Goal: Transaction & Acquisition: Purchase product/service

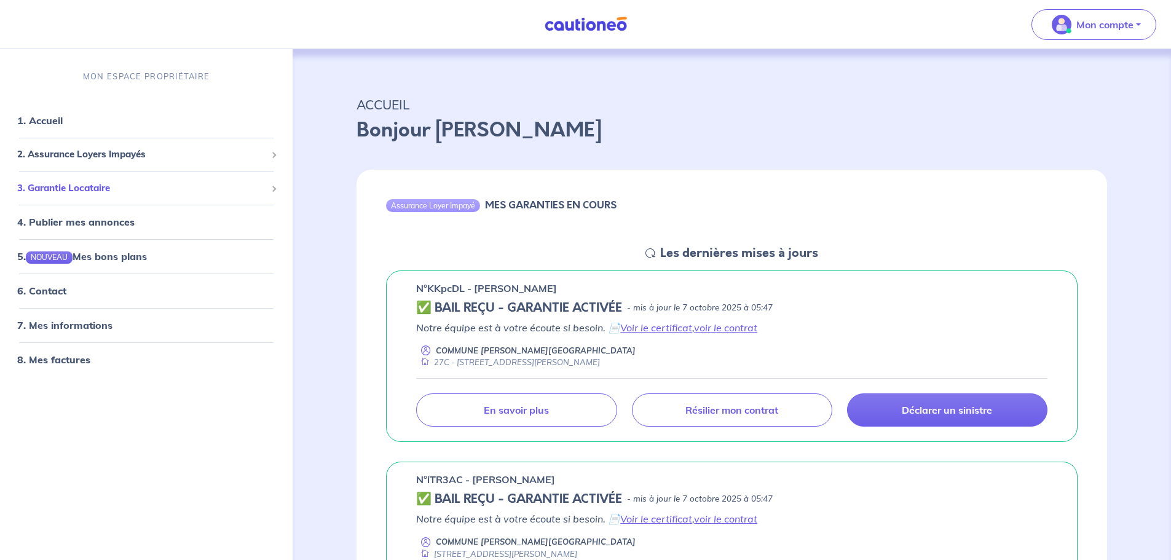
click at [103, 192] on span "3. Garantie Locataire" at bounding box center [141, 188] width 249 height 14
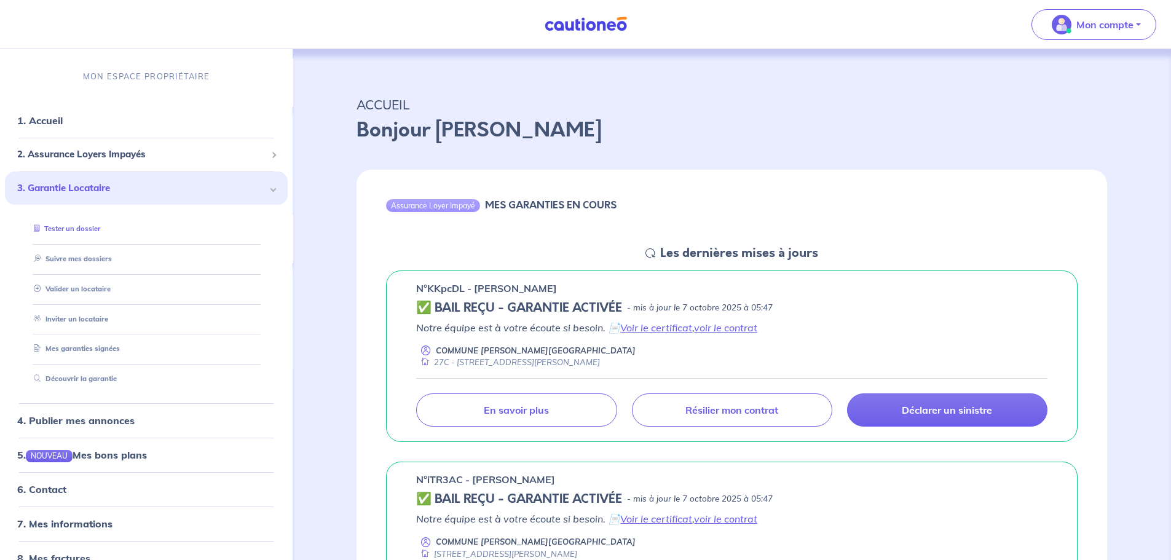
click at [87, 224] on link "Tester un dossier" at bounding box center [64, 228] width 71 height 9
click at [48, 119] on link "1. Accueil" at bounding box center [39, 120] width 45 height 12
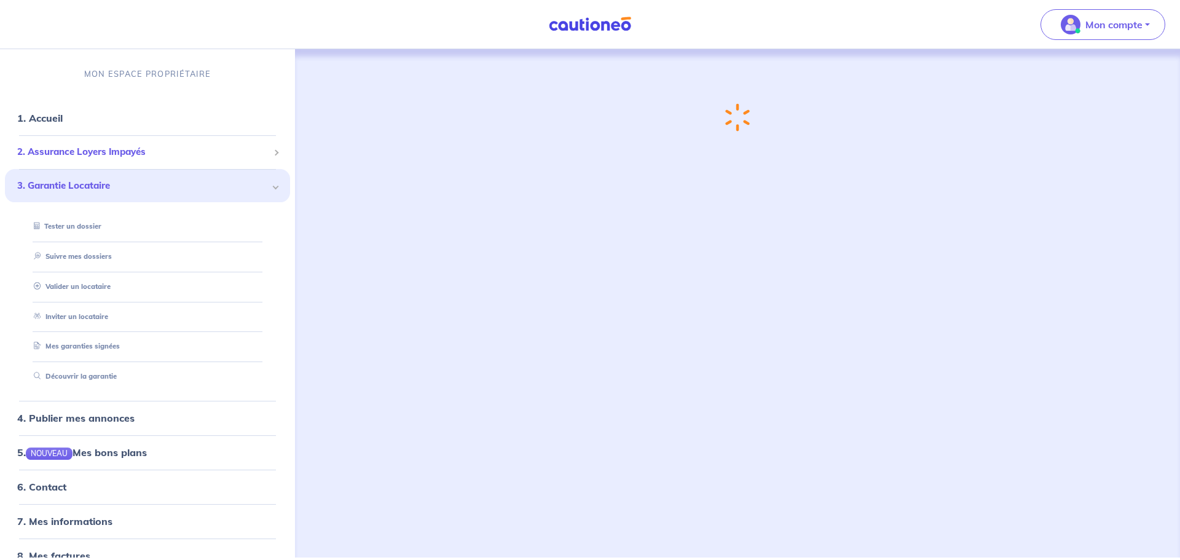
click at [124, 157] on span "2. Assurance Loyers Impayés" at bounding box center [142, 152] width 251 height 14
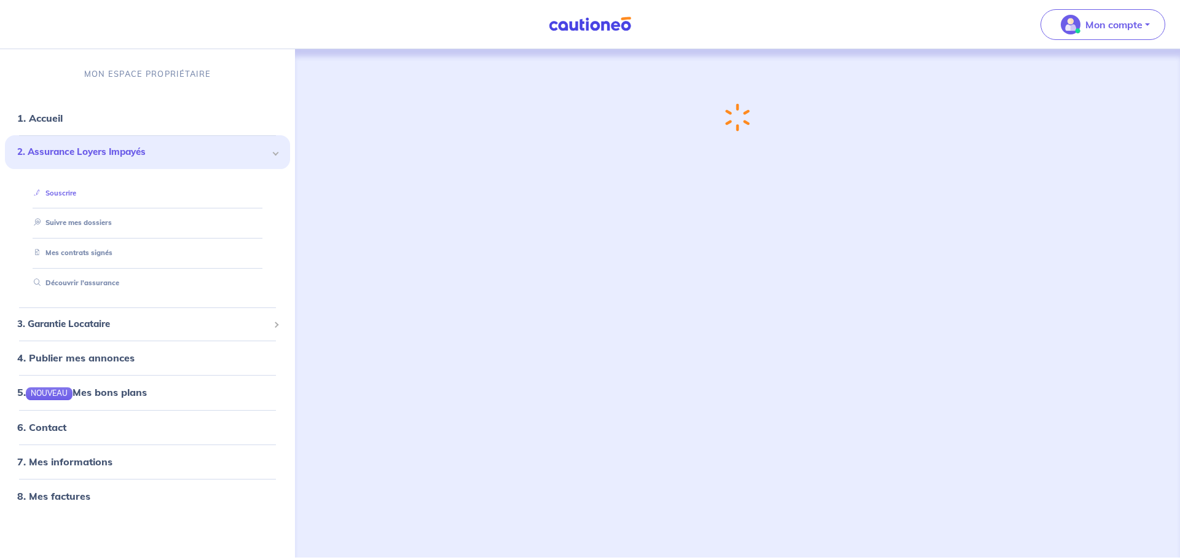
click at [73, 192] on link "Souscrire" at bounding box center [52, 193] width 47 height 9
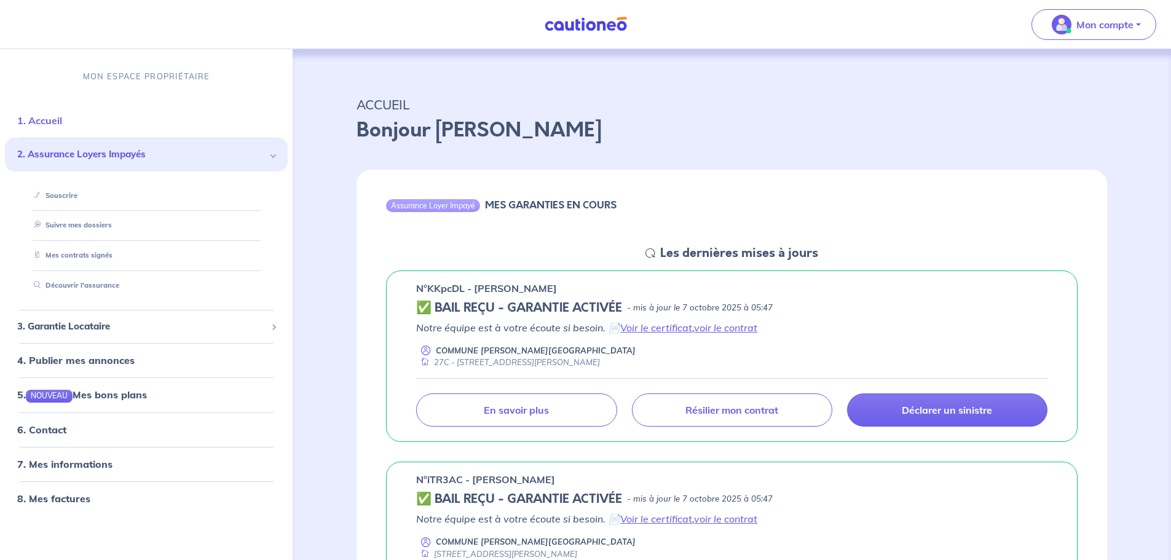
click at [62, 121] on link "1. Accueil" at bounding box center [39, 120] width 45 height 12
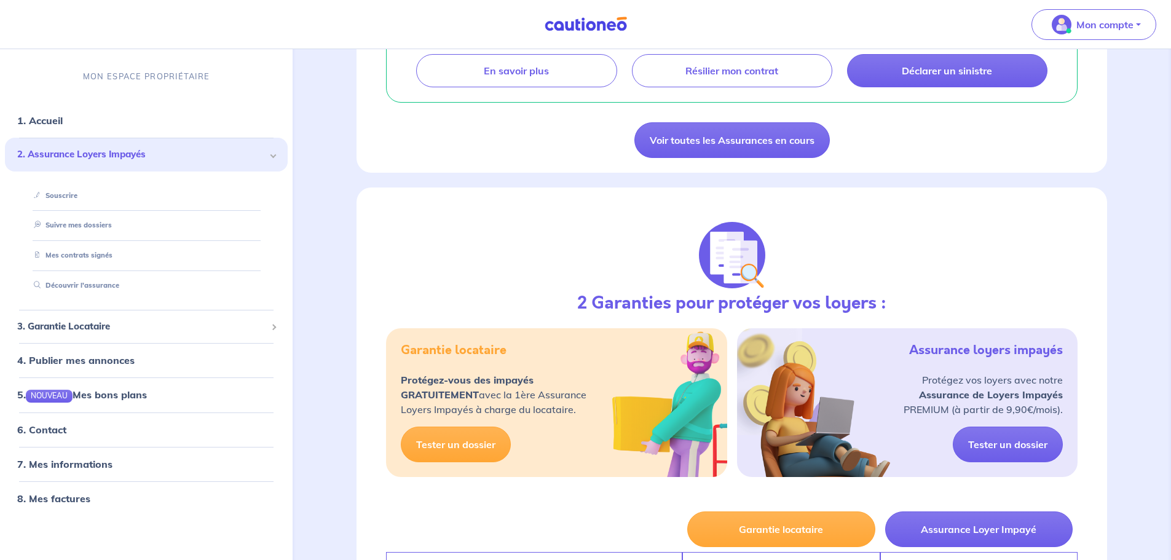
scroll to position [1045, 0]
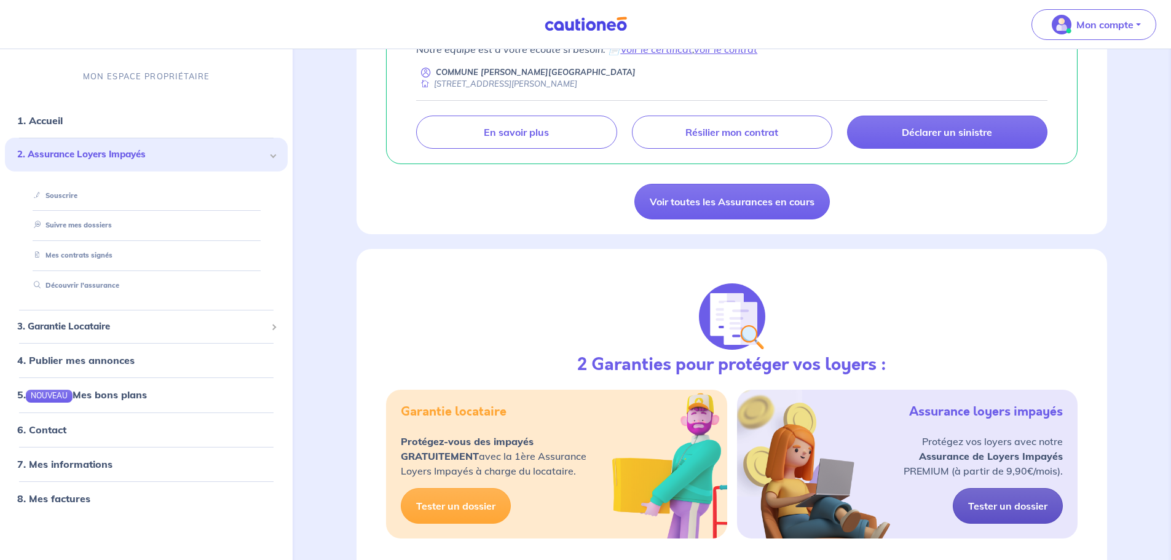
click at [1022, 509] on link "Tester un dossier" at bounding box center [1008, 506] width 110 height 36
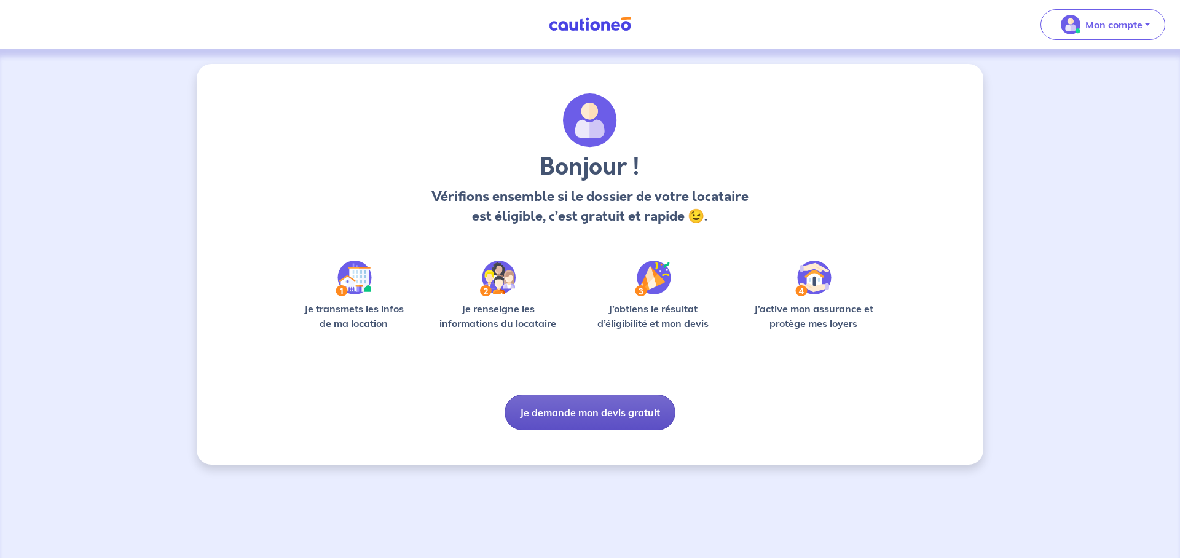
click at [621, 419] on button "Je demande mon devis gratuit" at bounding box center [590, 413] width 171 height 36
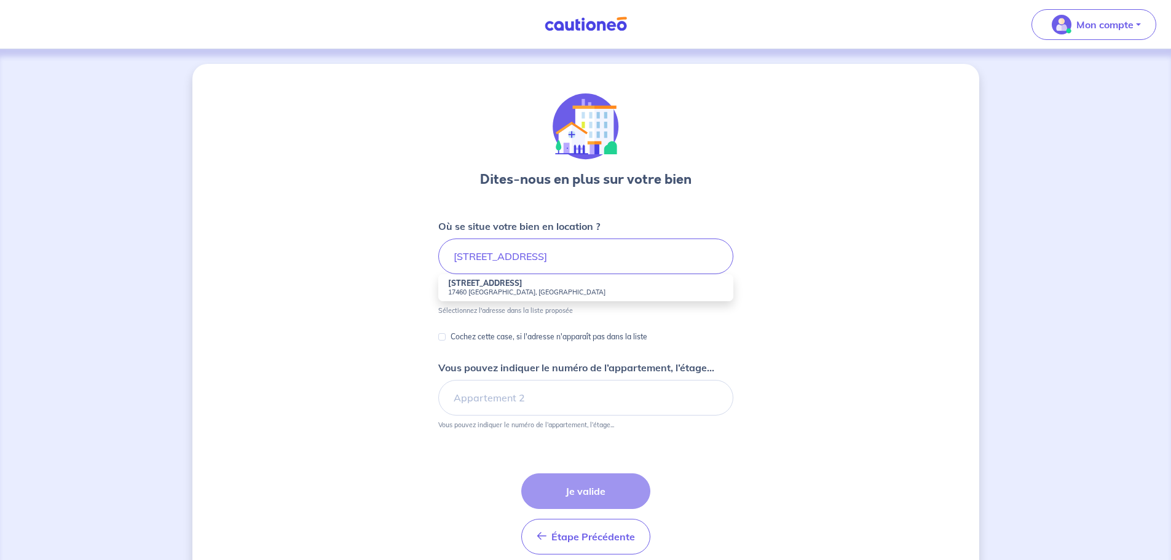
click at [508, 289] on small "17460 [GEOGRAPHIC_DATA], [GEOGRAPHIC_DATA]" at bounding box center [585, 292] width 275 height 9
type input "[STREET_ADDRESS][PERSON_NAME]"
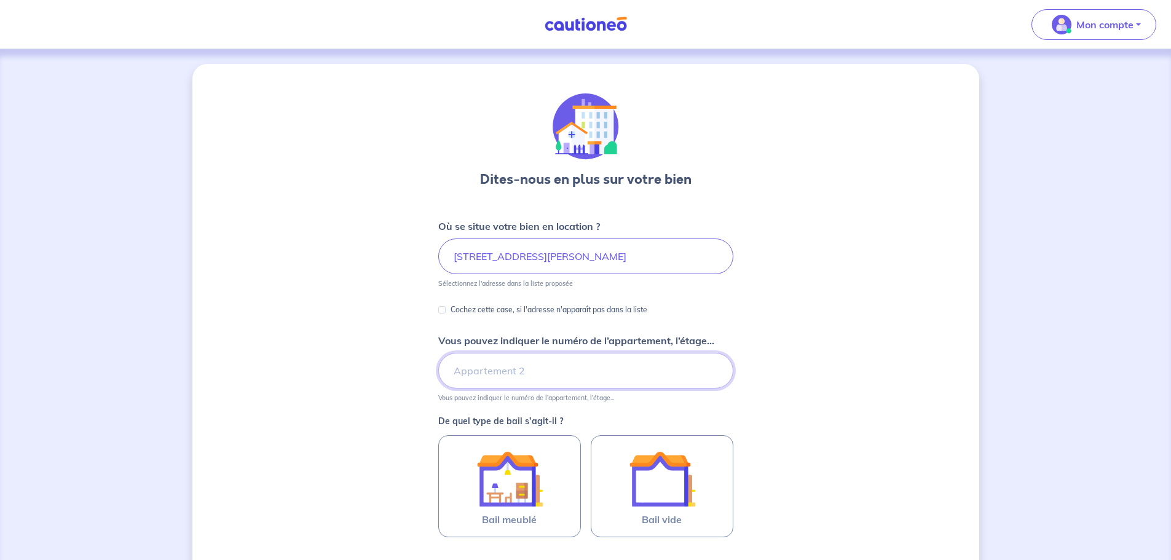
click at [506, 378] on input "Vous pouvez indiquer le numéro de l’appartement, l’étage..." at bounding box center [585, 371] width 295 height 36
type input "27A"
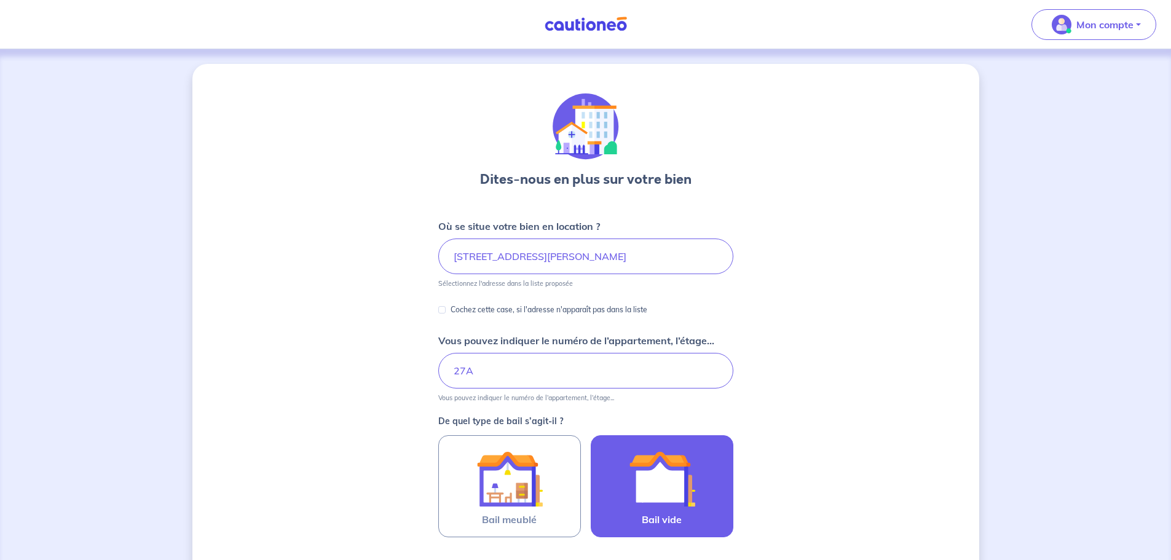
click at [682, 500] on img at bounding box center [662, 479] width 66 height 66
click at [0, 0] on input "Bail vide" at bounding box center [0, 0] width 0 height 0
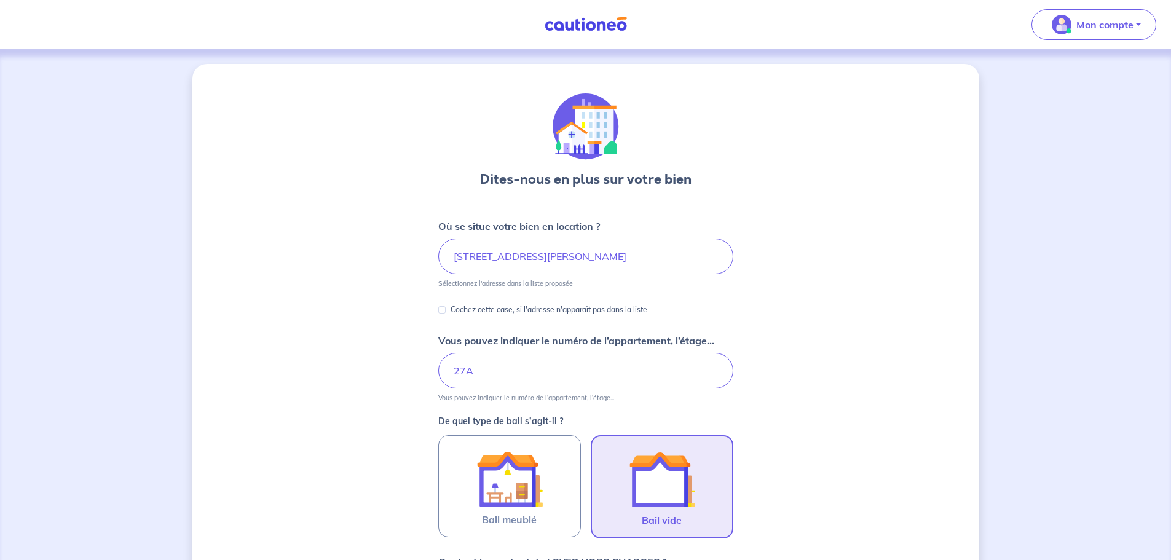
scroll to position [388, 0]
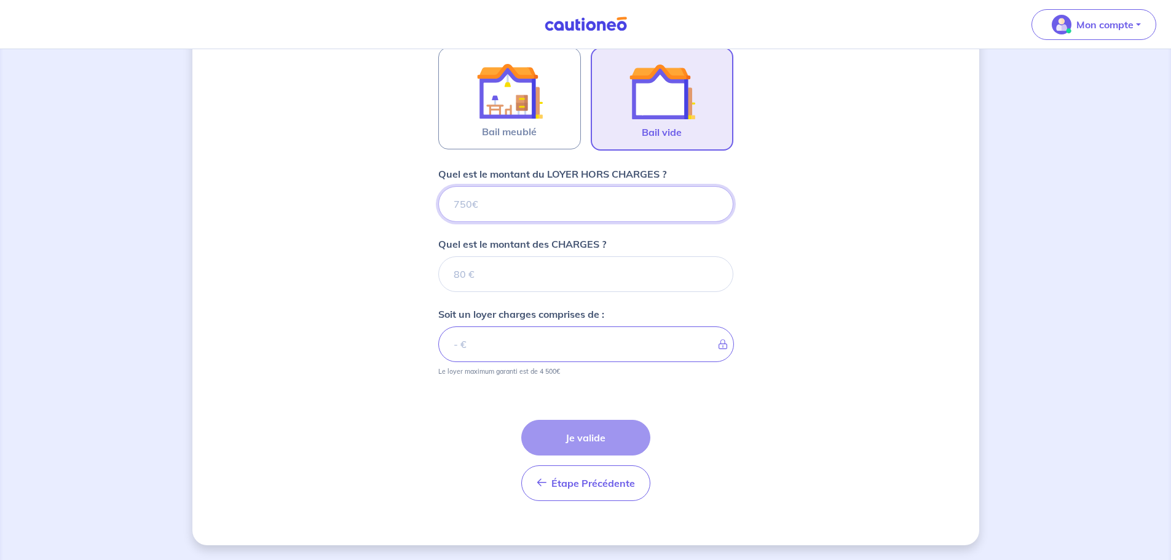
click at [499, 210] on input "Quel est le montant du LOYER HORS CHARGES ?" at bounding box center [585, 204] width 295 height 36
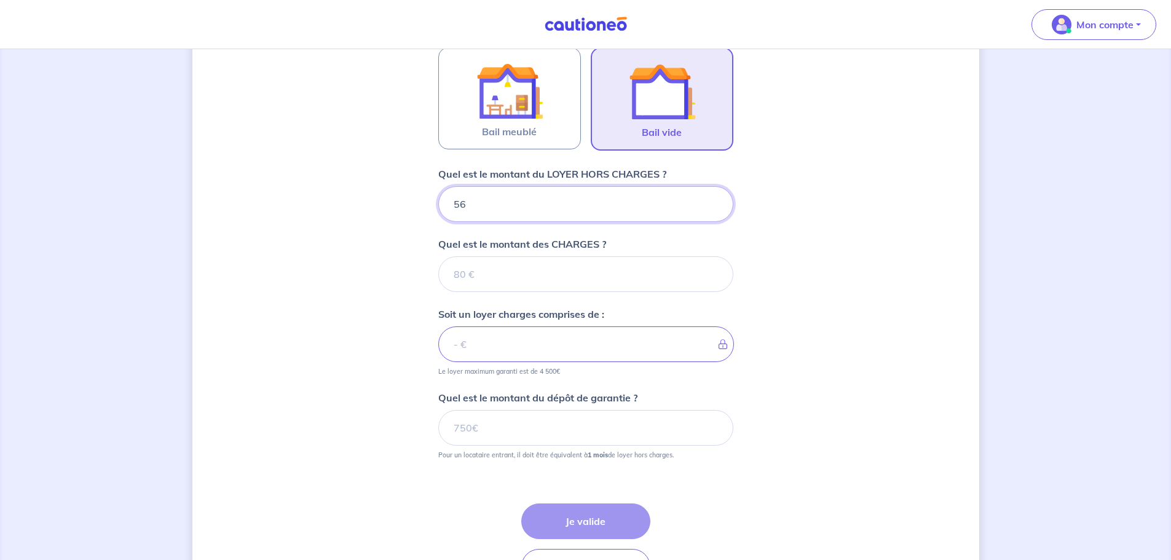
type input "560"
click at [515, 269] on input "Quel est le montant des CHARGES ?" at bounding box center [585, 274] width 295 height 36
type input "12"
type input "572"
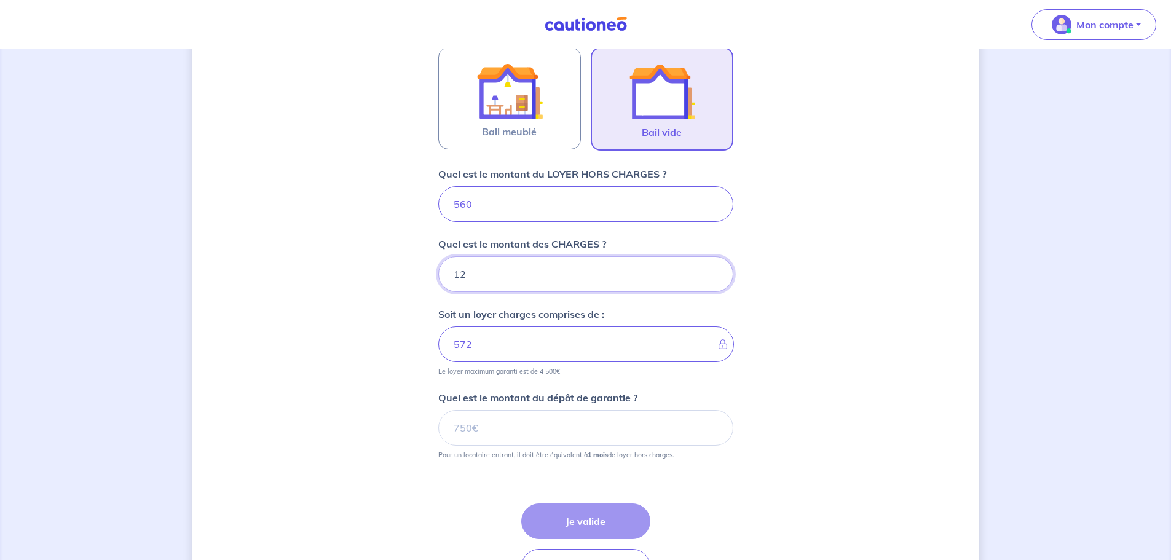
type input "12"
click at [534, 438] on input "Quel est le montant du dépôt de garantie ?" at bounding box center [585, 428] width 295 height 36
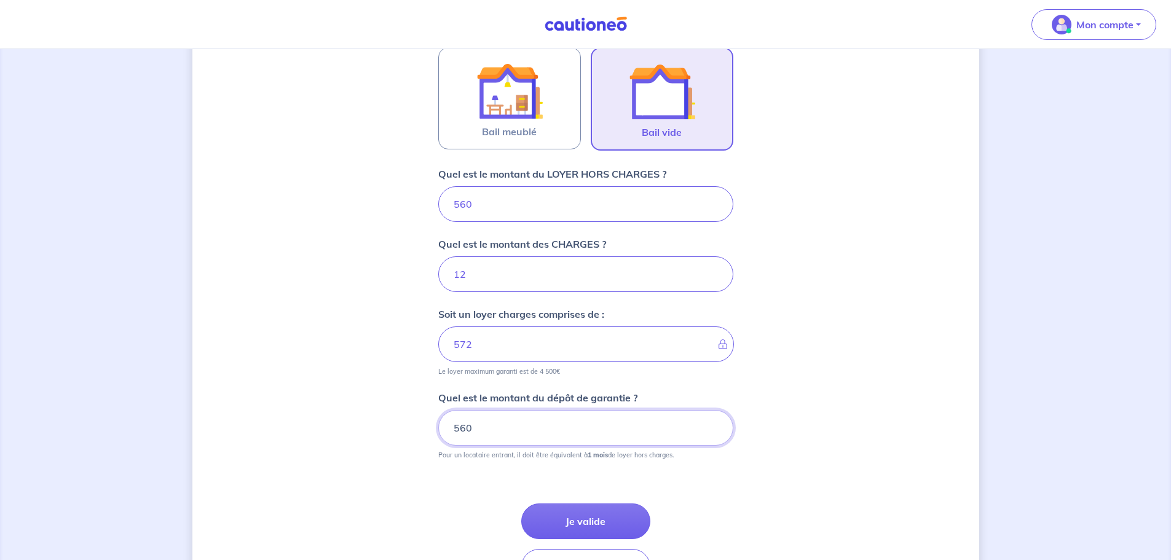
type input "560"
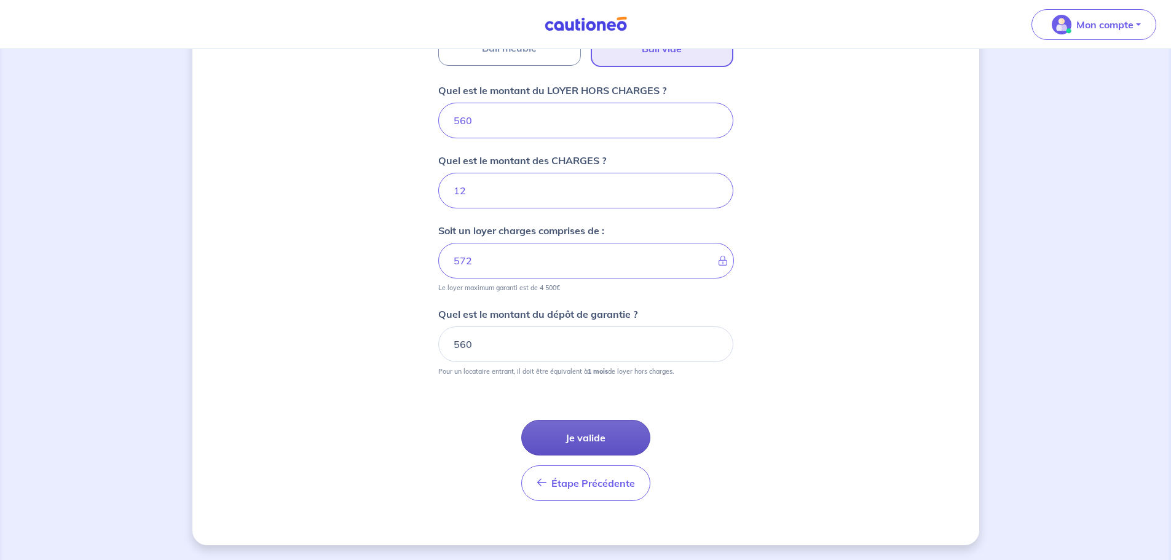
click at [576, 427] on button "Je valide" at bounding box center [585, 438] width 129 height 36
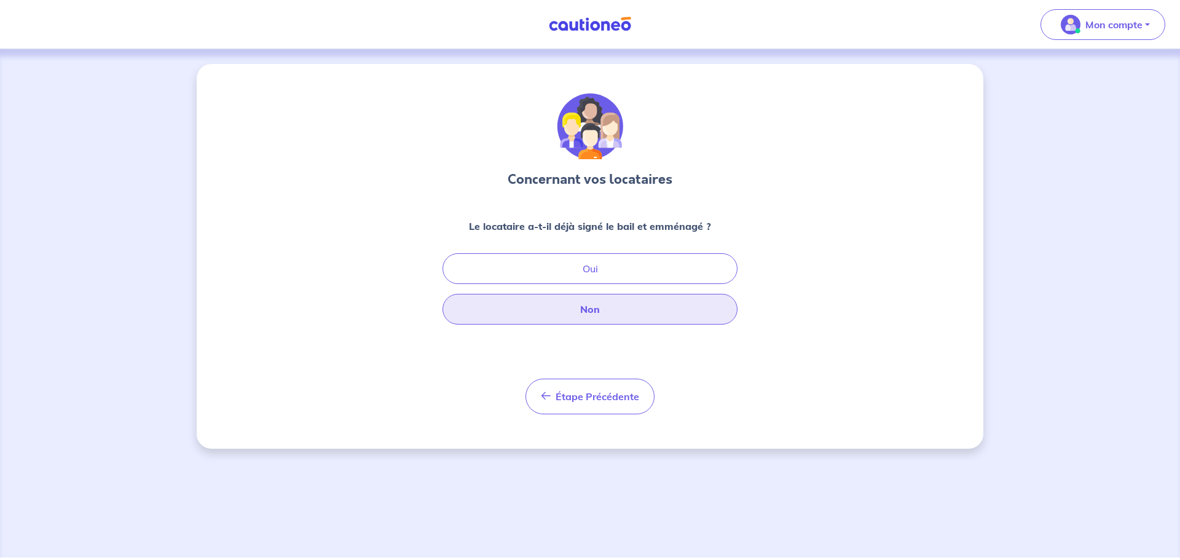
click at [552, 312] on button "Non" at bounding box center [589, 309] width 295 height 31
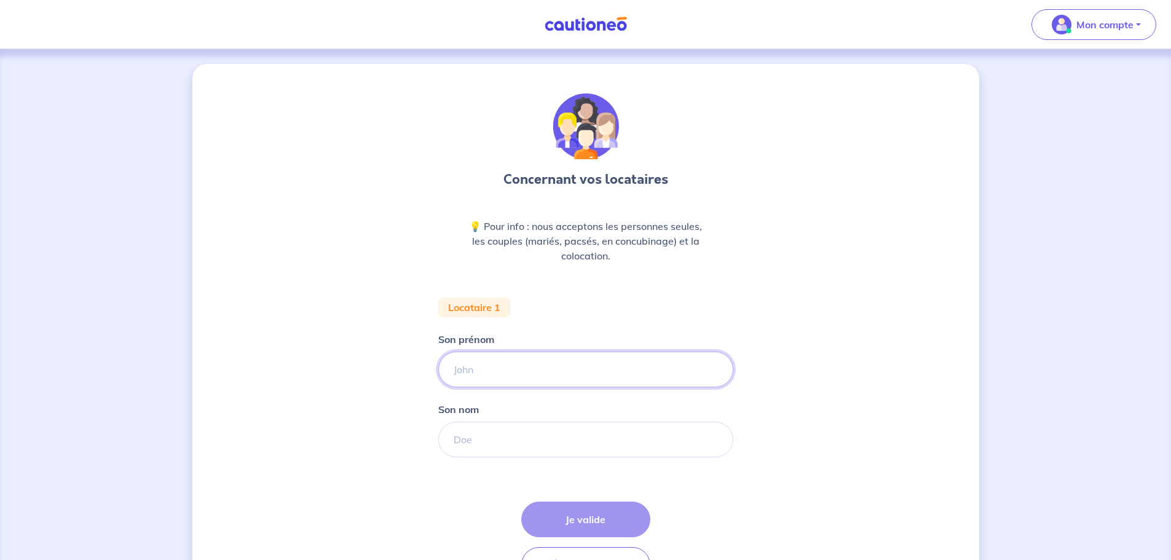
click at [521, 367] on input "Son prénom" at bounding box center [585, 370] width 295 height 36
type input "[PERSON_NAME]"
click at [544, 450] on input "Son nom" at bounding box center [585, 440] width 295 height 36
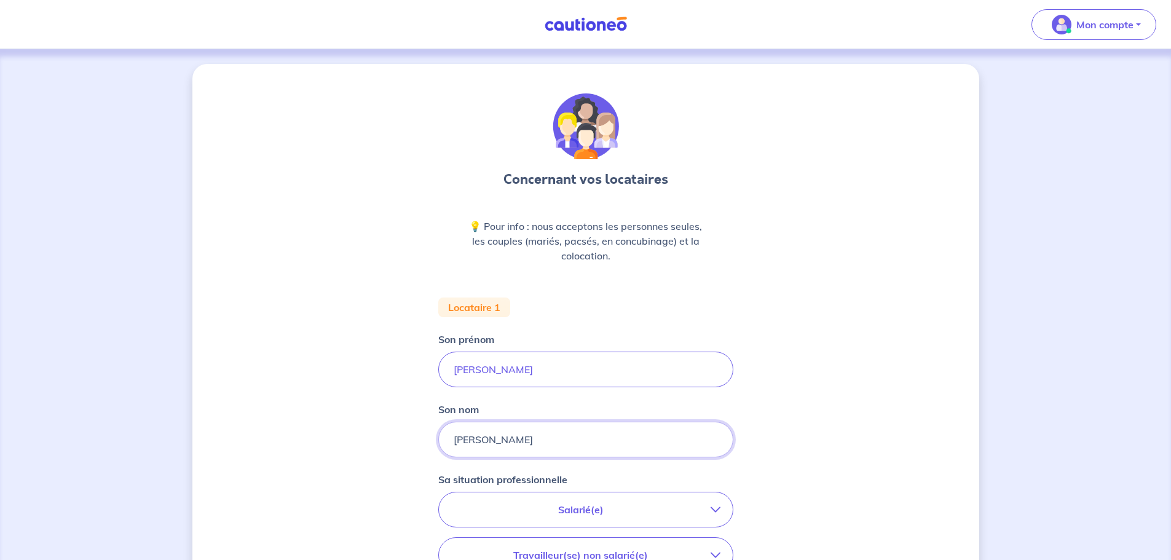
type input "[PERSON_NAME]"
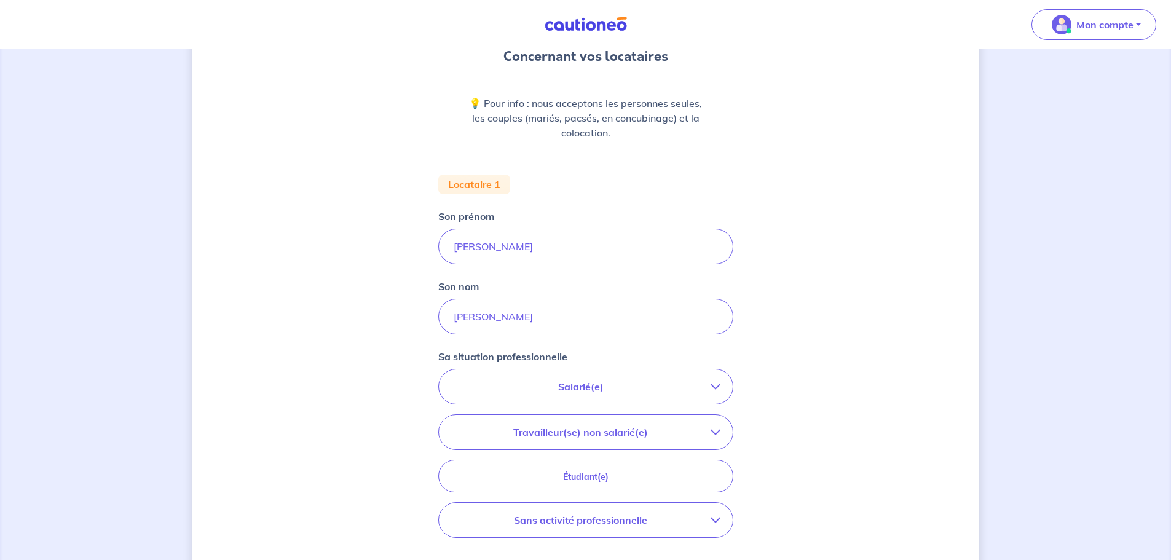
scroll to position [184, 0]
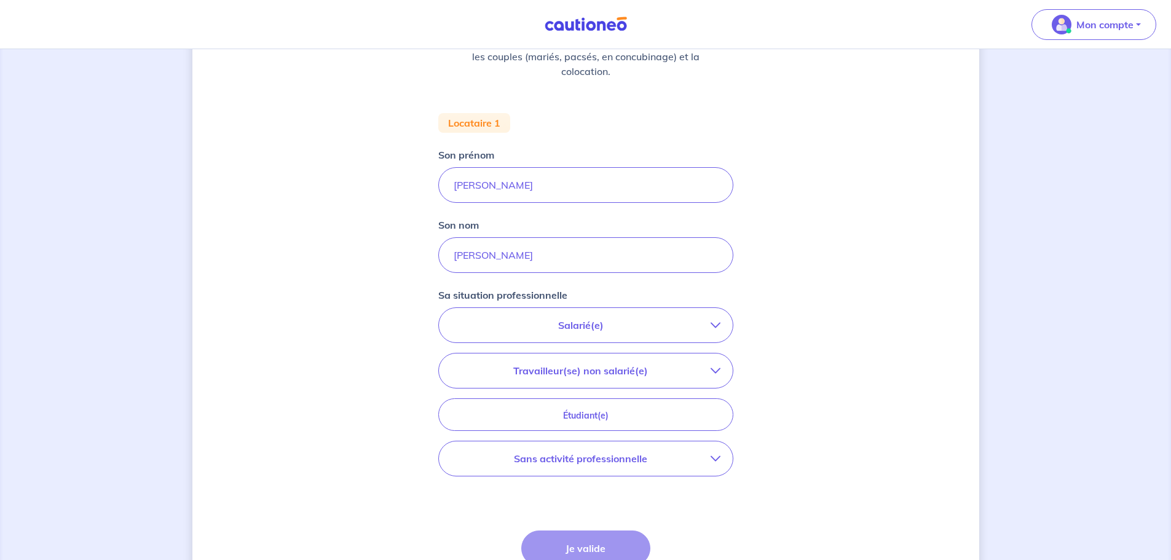
click at [595, 329] on p "Salarié(e)" at bounding box center [580, 325] width 259 height 15
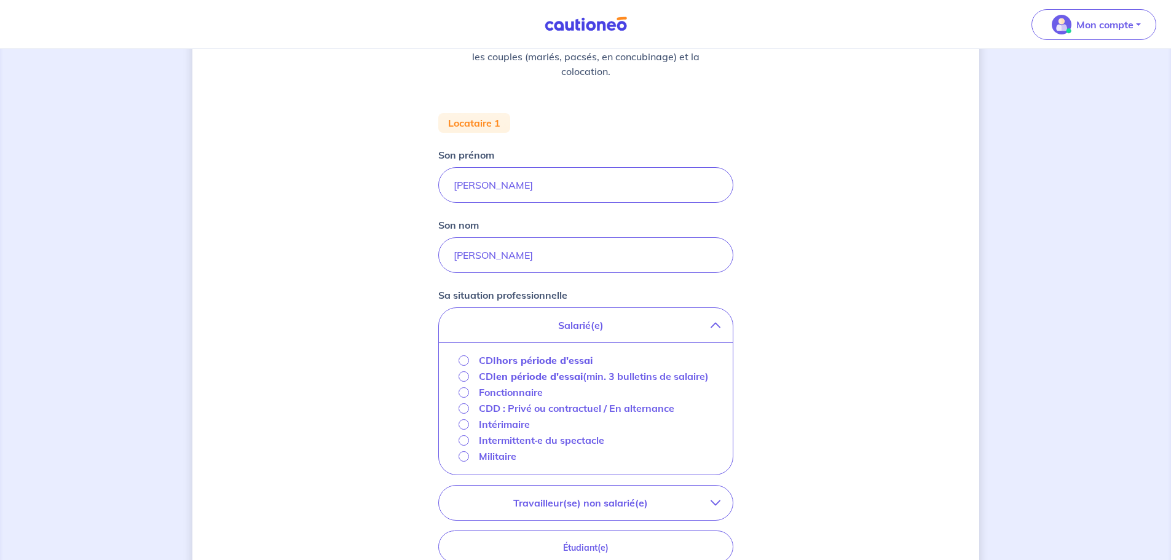
click at [561, 364] on strong "hors période d'essai" at bounding box center [544, 360] width 96 height 12
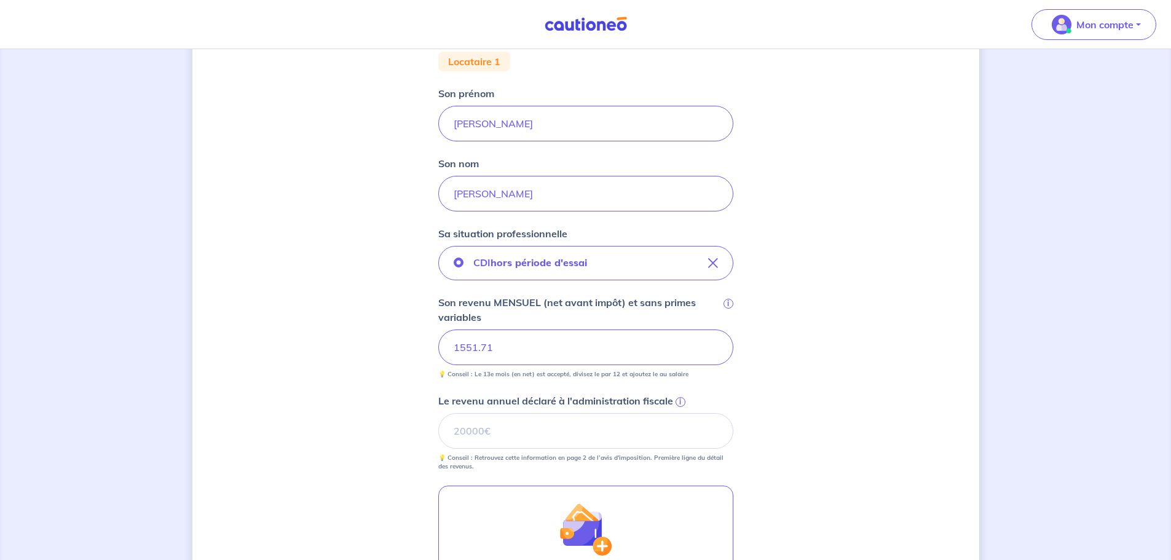
scroll to position [307, 0]
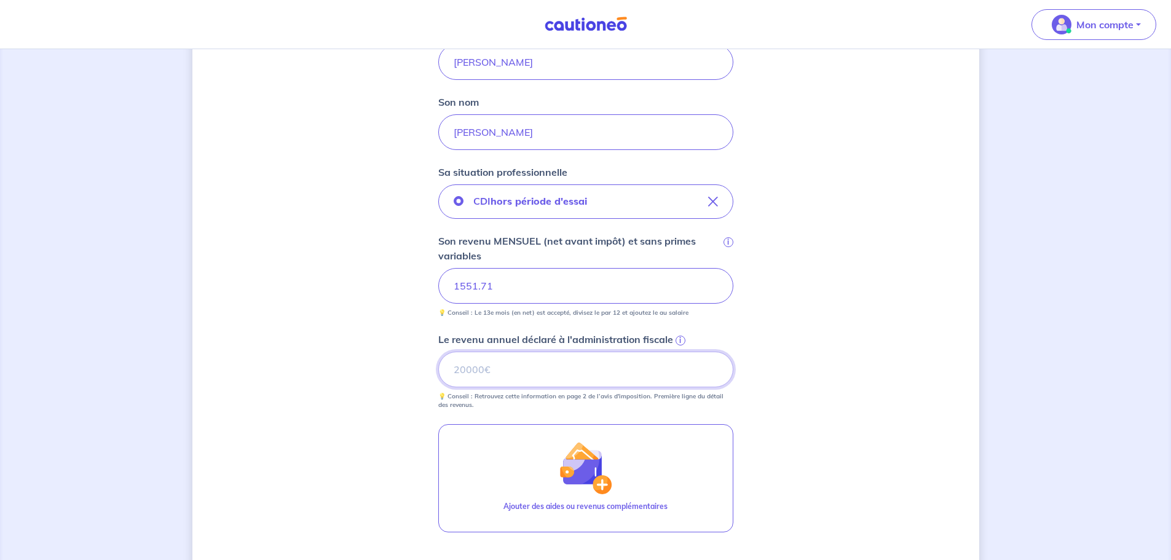
click at [524, 374] on input "Le revenu annuel déclaré à l'administration fiscale i" at bounding box center [585, 370] width 295 height 36
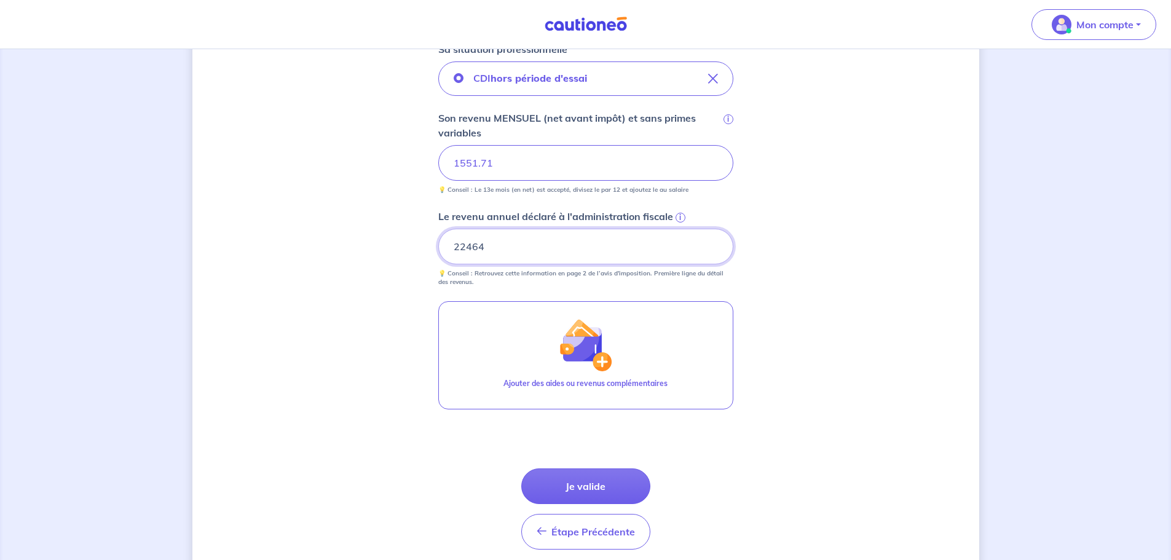
scroll to position [479, 0]
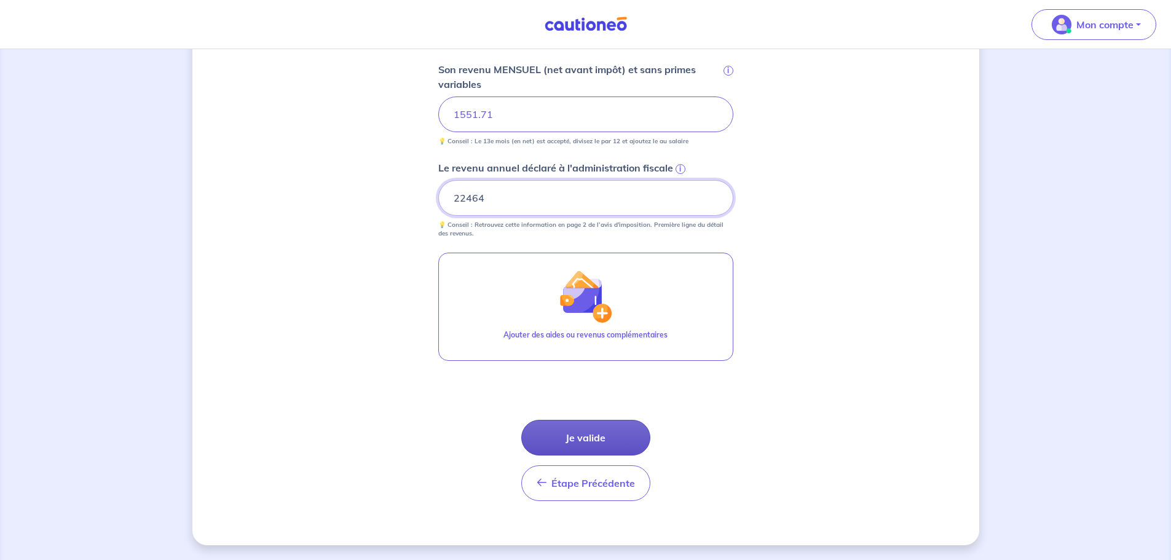
type input "22464"
click at [560, 433] on button "Je valide" at bounding box center [585, 438] width 129 height 36
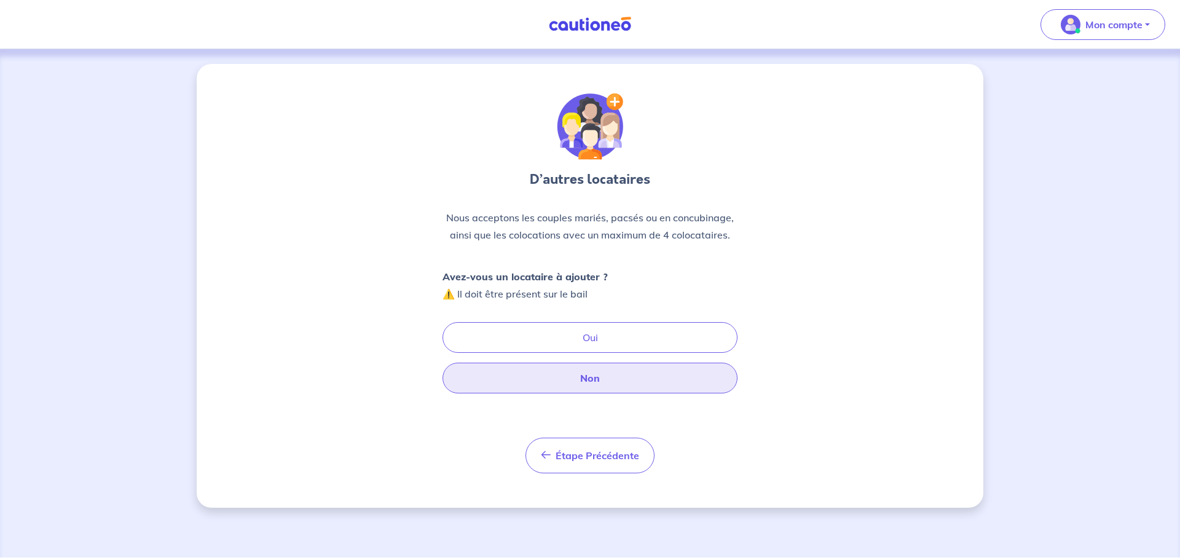
click at [570, 378] on button "Non" at bounding box center [589, 378] width 295 height 31
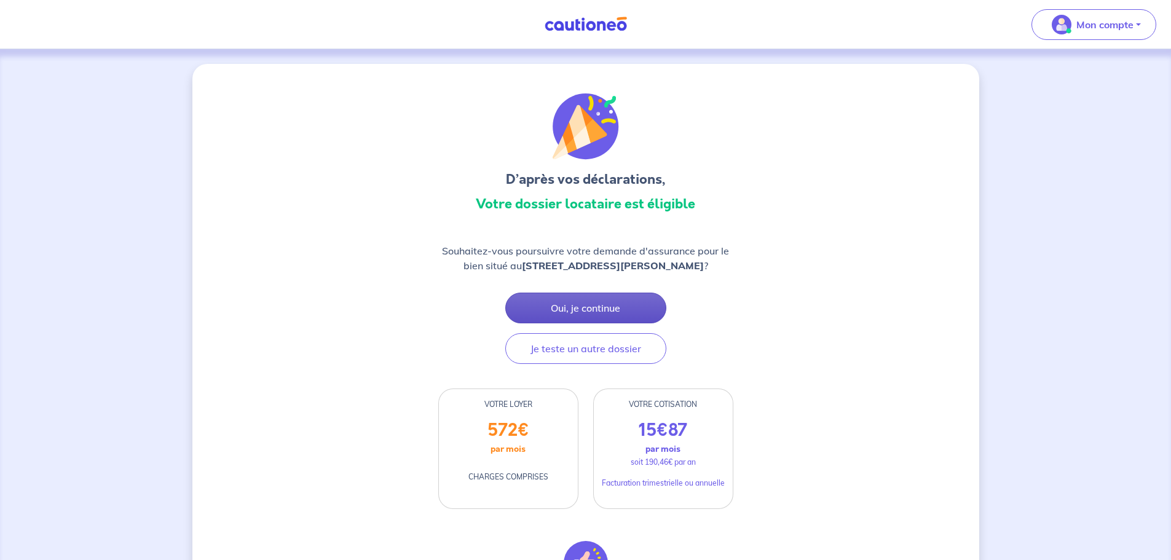
click at [599, 313] on button "Oui, je continue" at bounding box center [585, 308] width 161 height 31
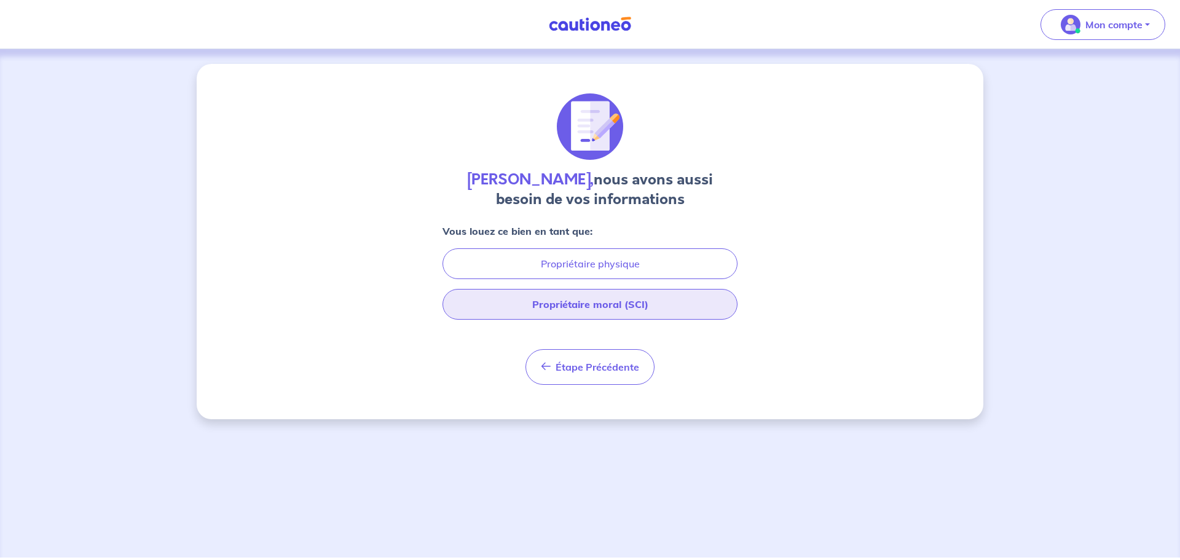
click at [604, 307] on button "Propriétaire moral (SCI)" at bounding box center [589, 304] width 295 height 31
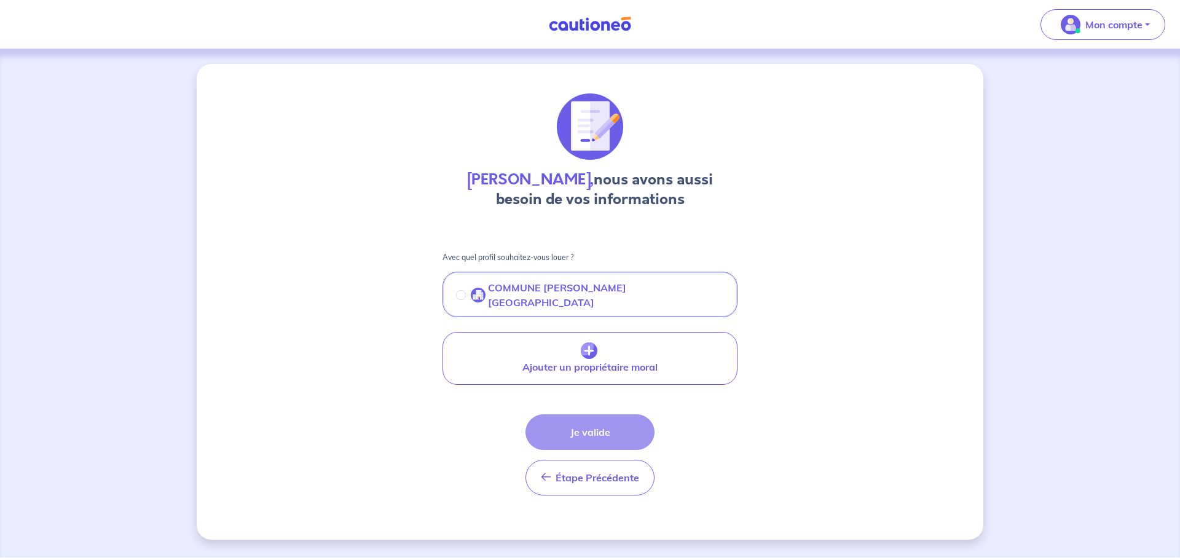
click at [530, 293] on p "COMMUNE [PERSON_NAME][GEOGRAPHIC_DATA]" at bounding box center [606, 294] width 236 height 29
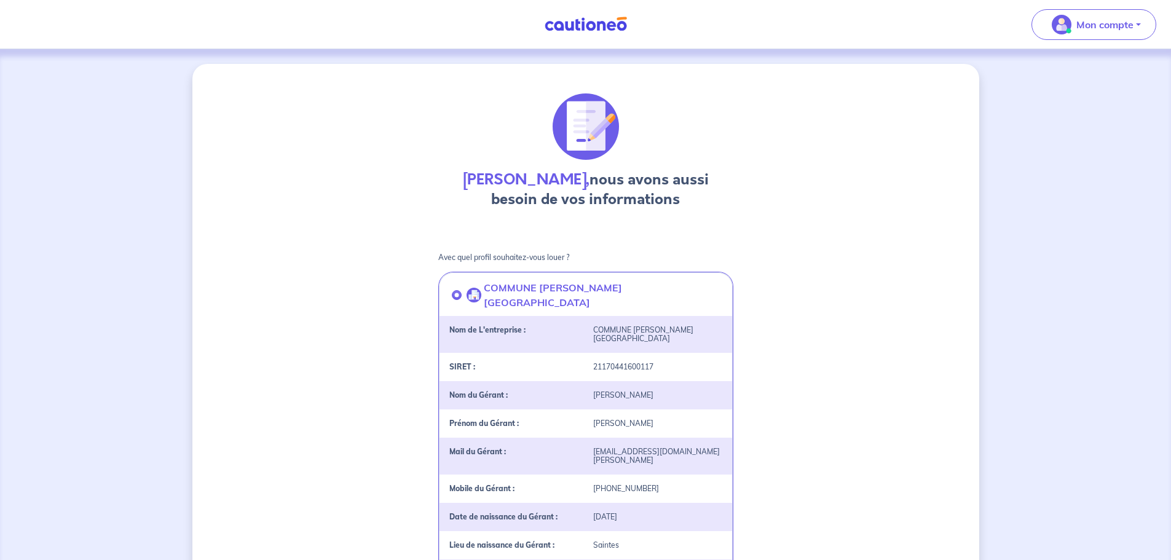
scroll to position [289, 0]
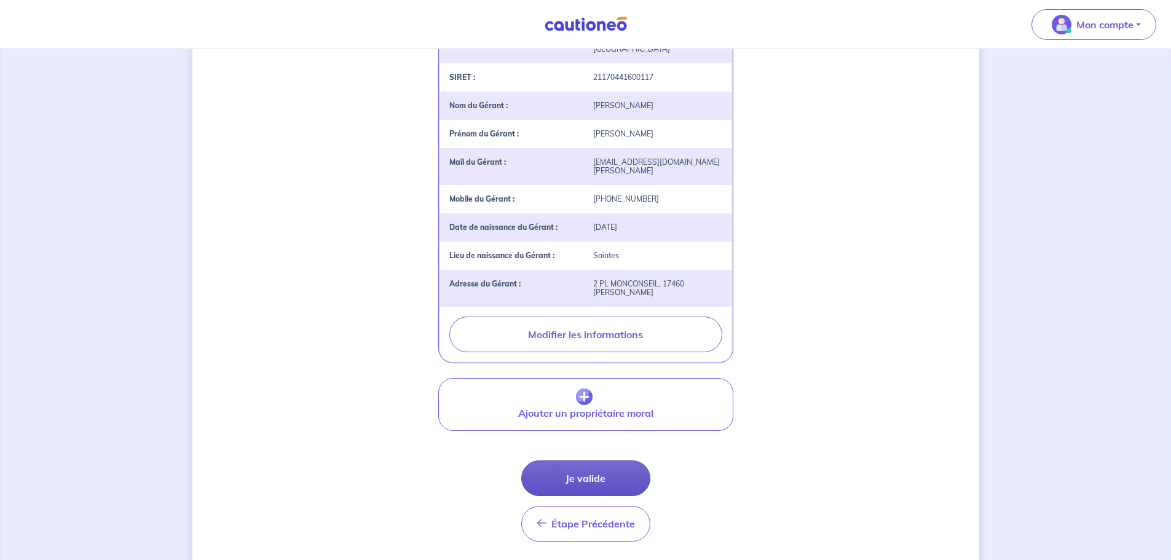
click at [599, 460] on button "Je valide" at bounding box center [585, 478] width 129 height 36
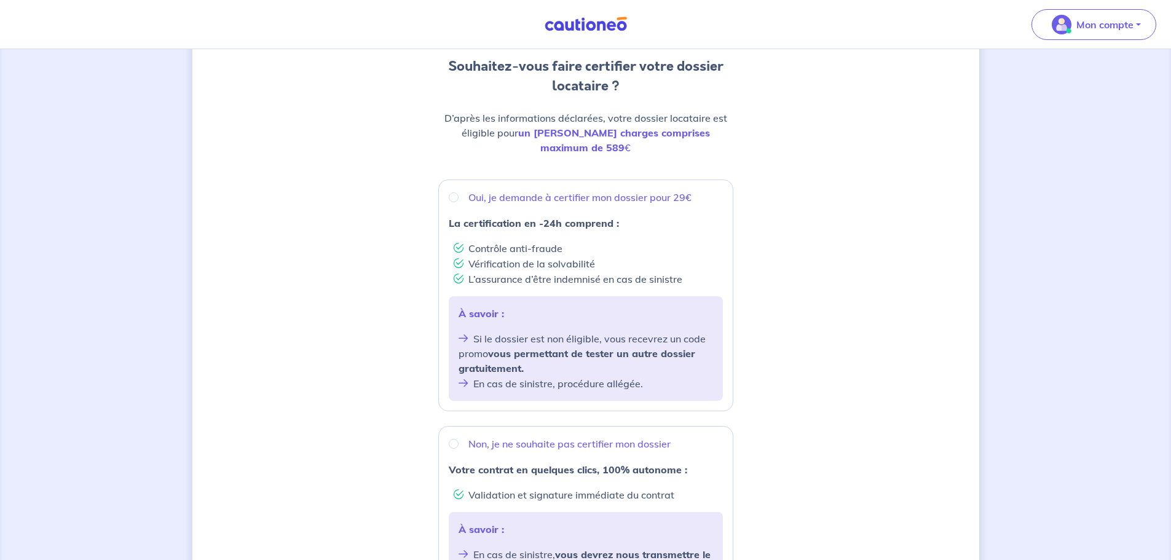
scroll to position [61, 0]
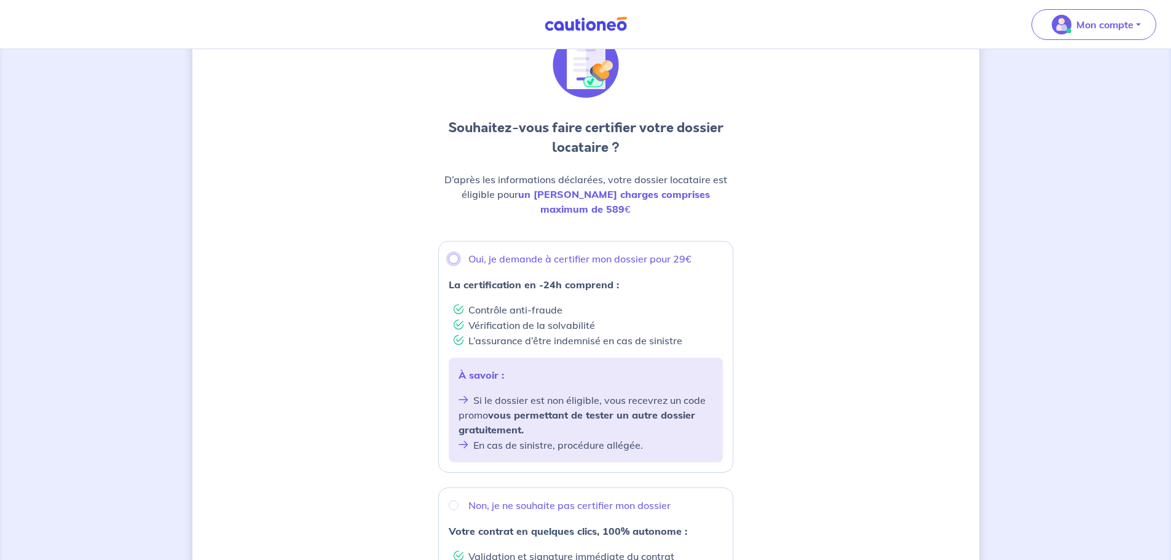
click at [455, 254] on input "Oui, je demande à certifier mon dossier pour 29€" at bounding box center [454, 259] width 10 height 10
radio input "true"
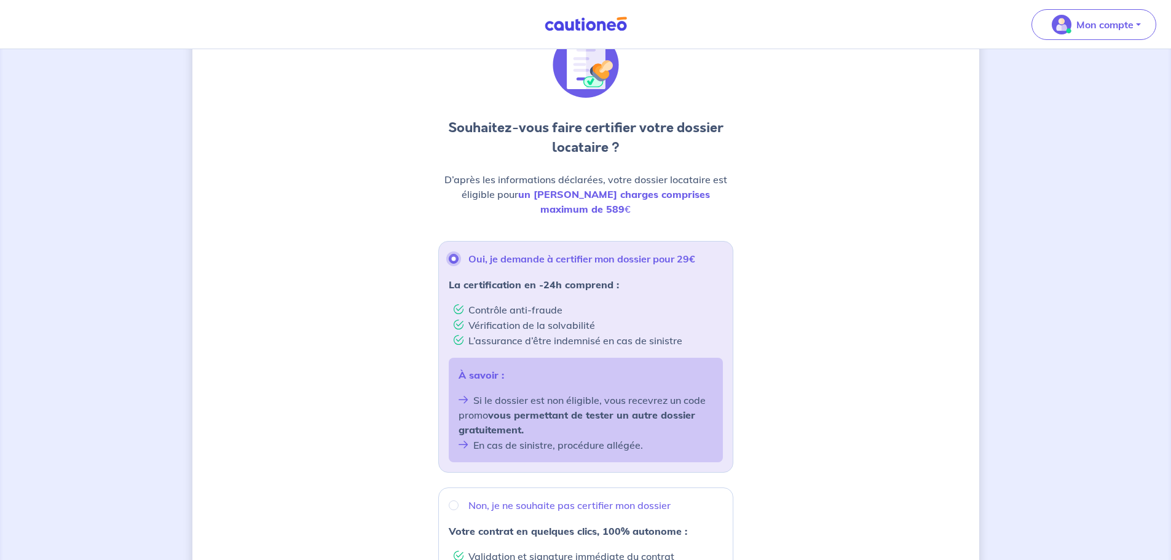
scroll to position [360, 0]
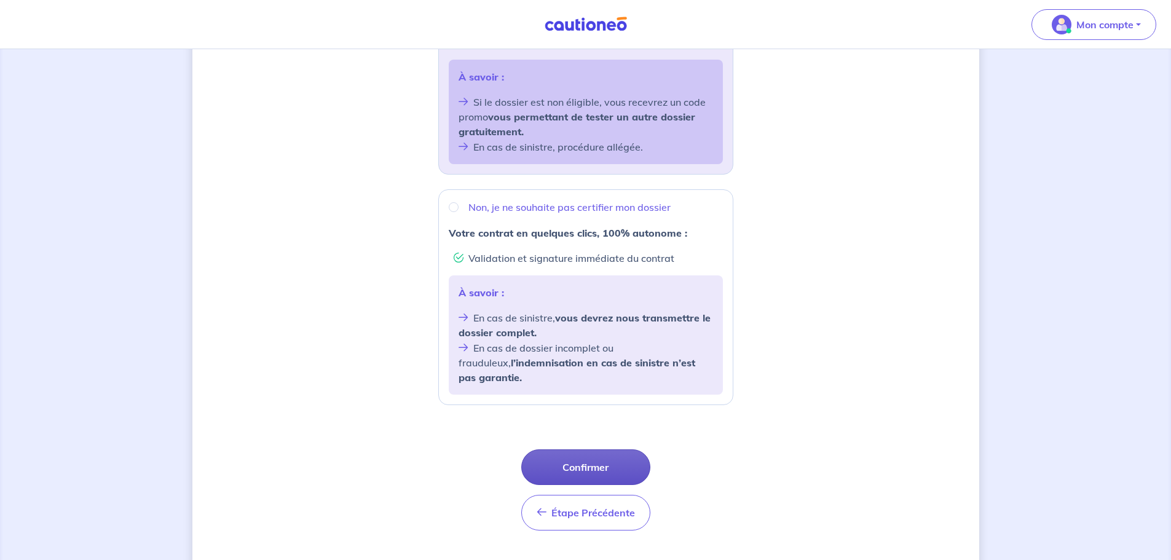
click at [570, 449] on button "Confirmer" at bounding box center [585, 467] width 129 height 36
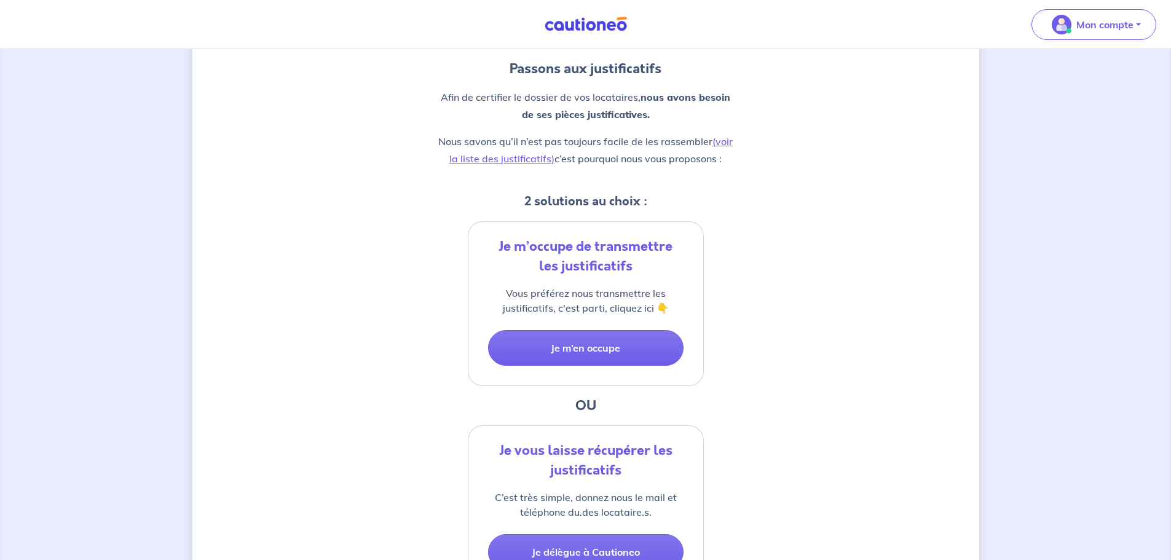
scroll to position [184, 0]
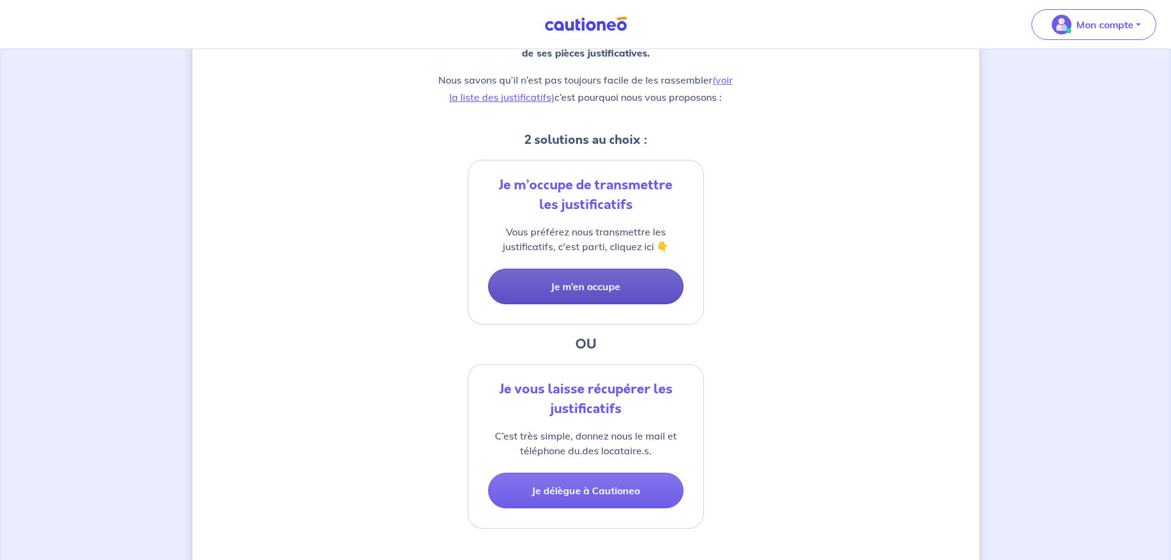
click at [576, 289] on button "Je m’en occupe" at bounding box center [585, 287] width 195 height 36
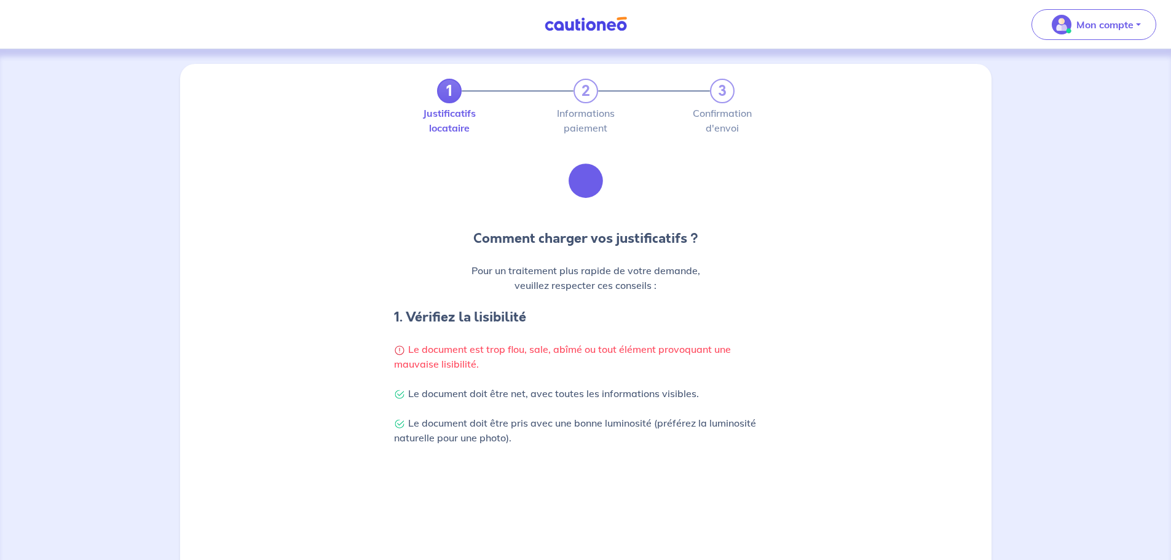
scroll to position [307, 0]
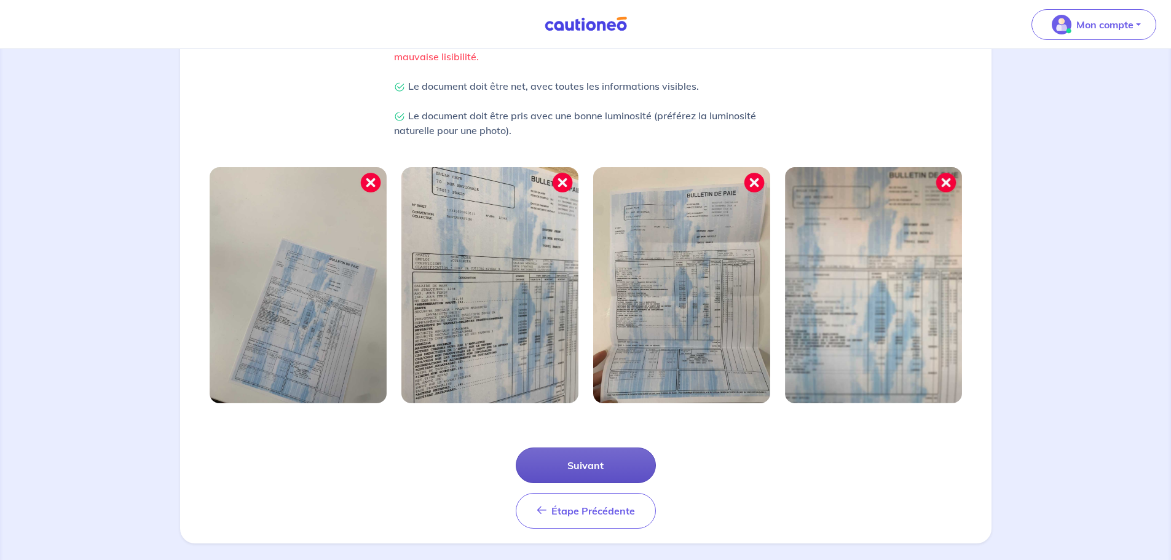
click at [594, 453] on button "Suivant" at bounding box center [586, 465] width 140 height 36
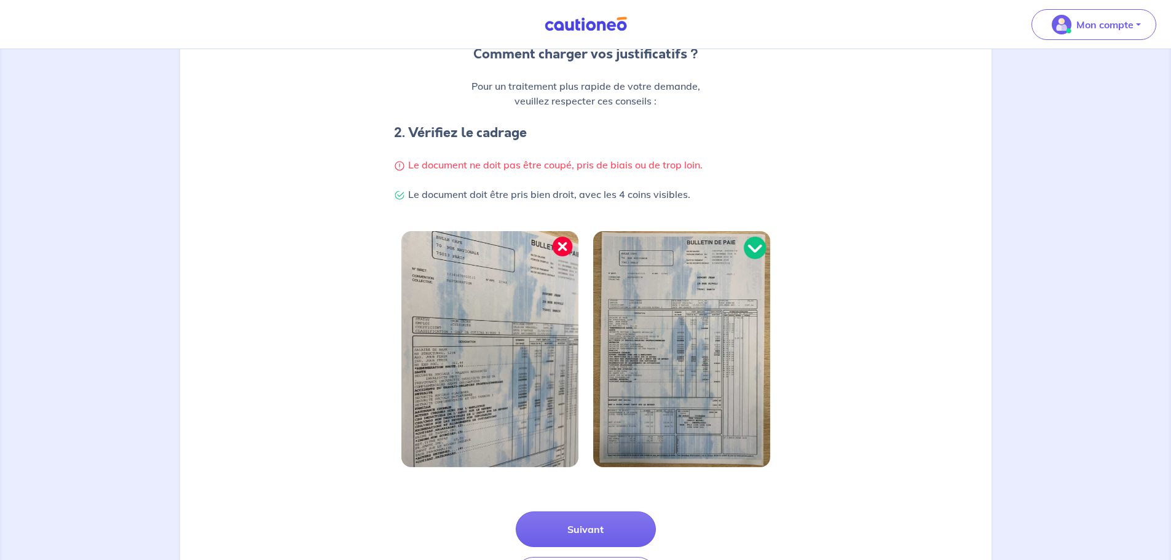
scroll to position [246, 0]
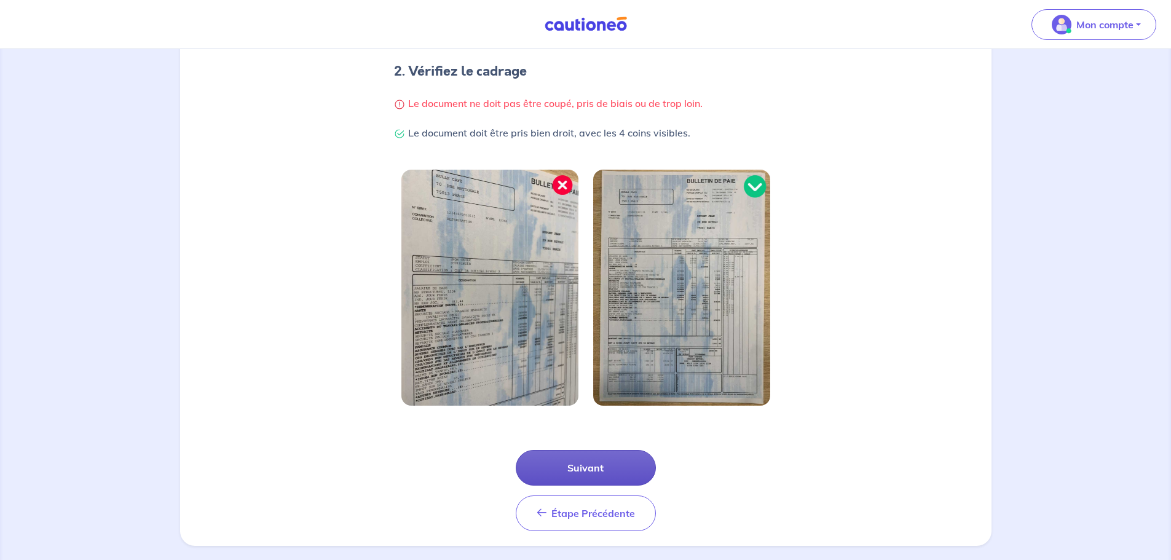
click at [579, 470] on button "Suivant" at bounding box center [586, 468] width 140 height 36
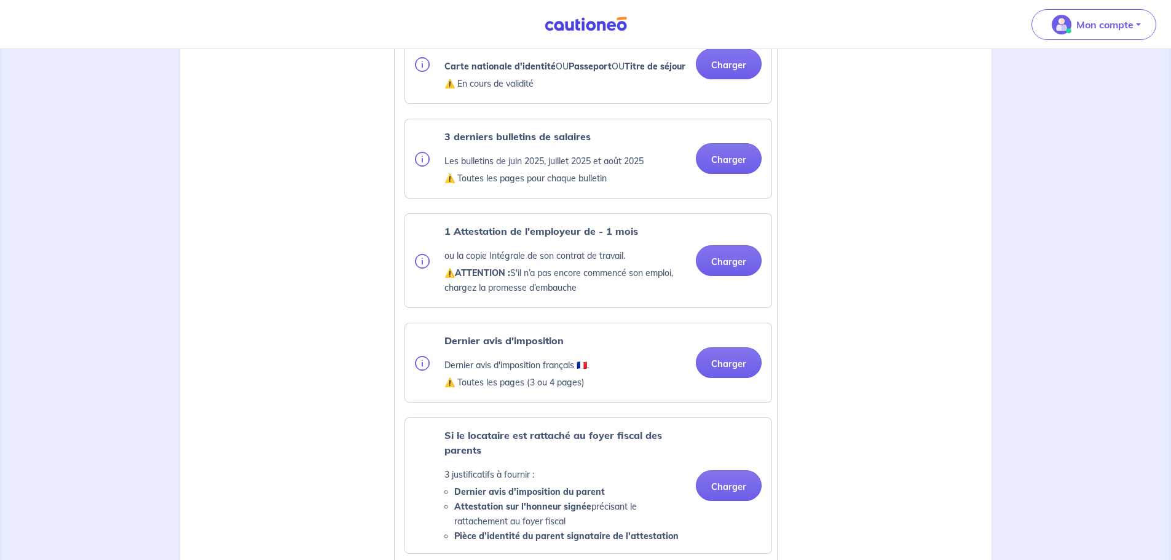
scroll to position [369, 0]
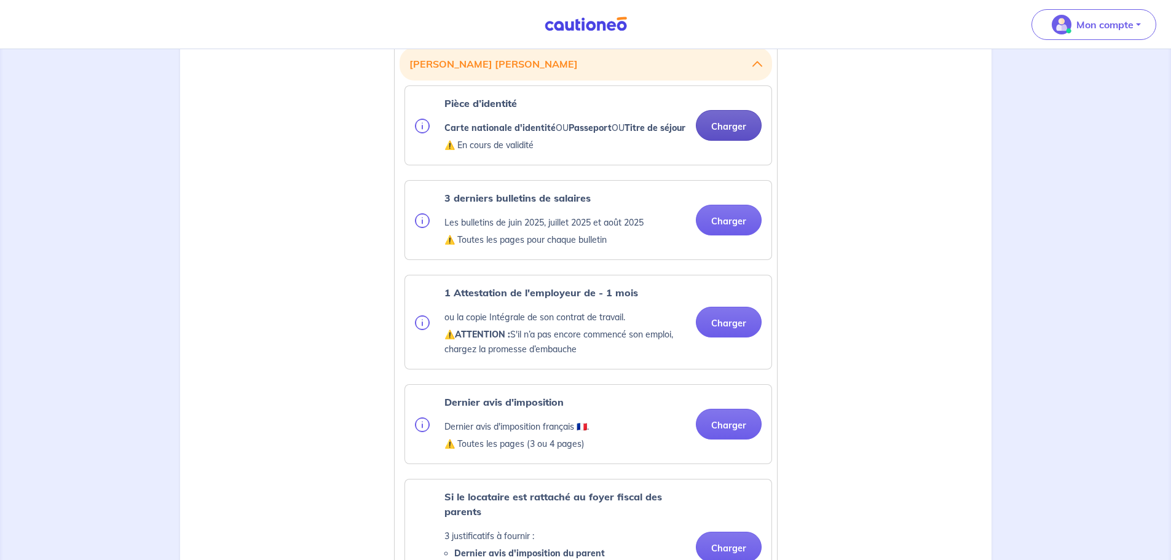
click at [722, 130] on button "Charger" at bounding box center [729, 125] width 66 height 31
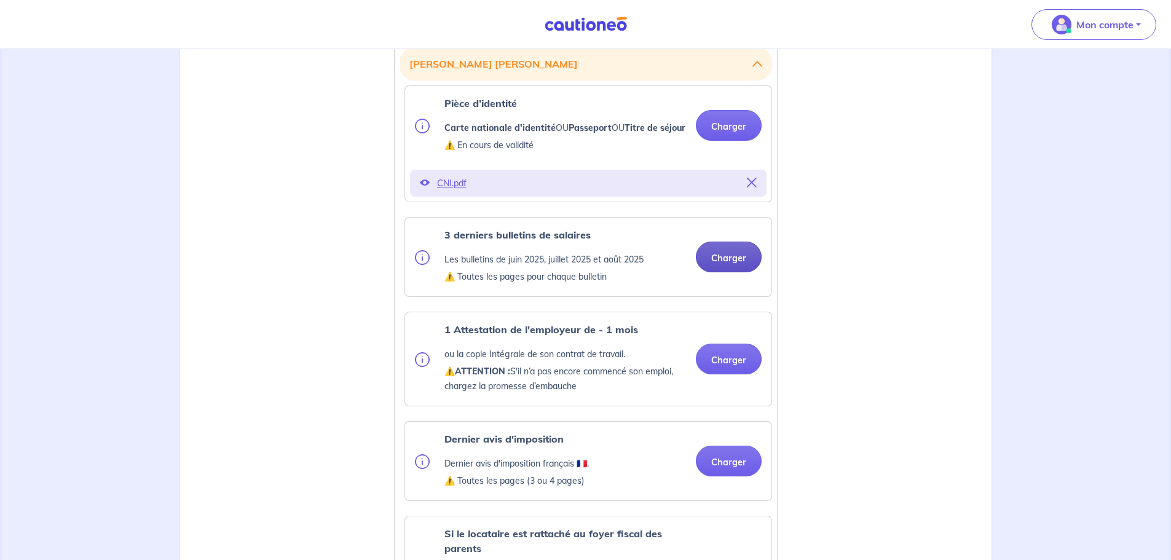
click at [734, 272] on button "Charger" at bounding box center [729, 257] width 66 height 31
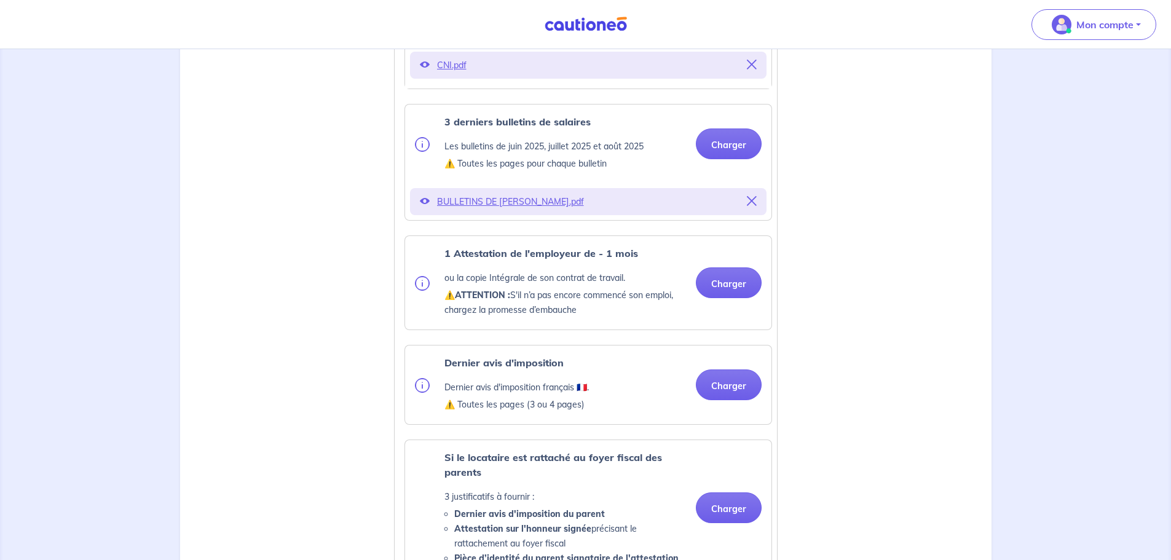
scroll to position [553, 0]
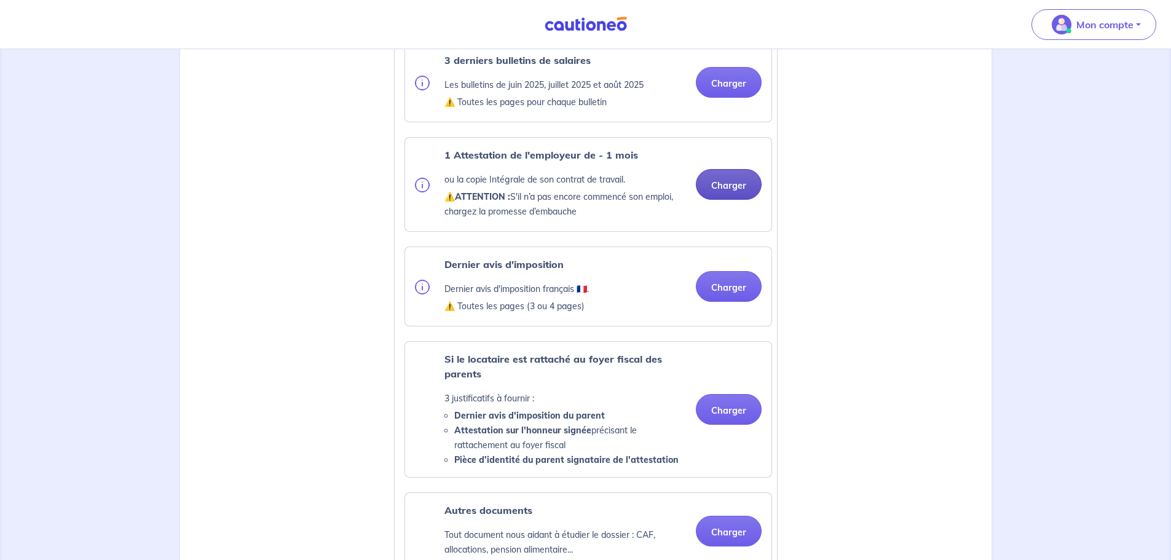
click at [716, 231] on div "1 Attestation de l'employeur de - 1 mois ou la copie Intégrale de son contrat d…" at bounding box center [588, 184] width 366 height 93
click at [734, 199] on button "Charger" at bounding box center [729, 184] width 66 height 31
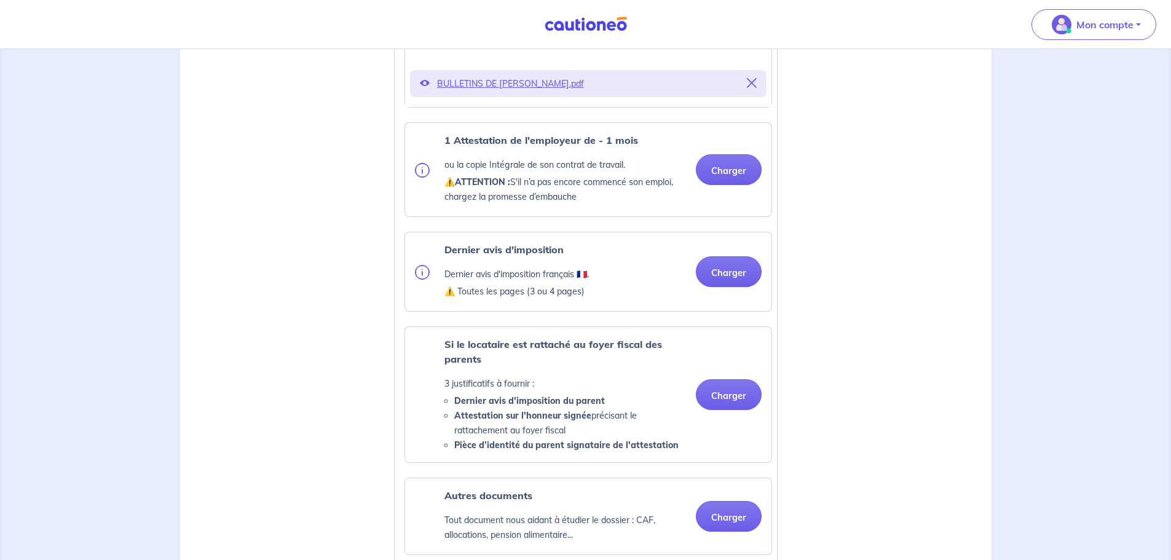
scroll to position [676, 0]
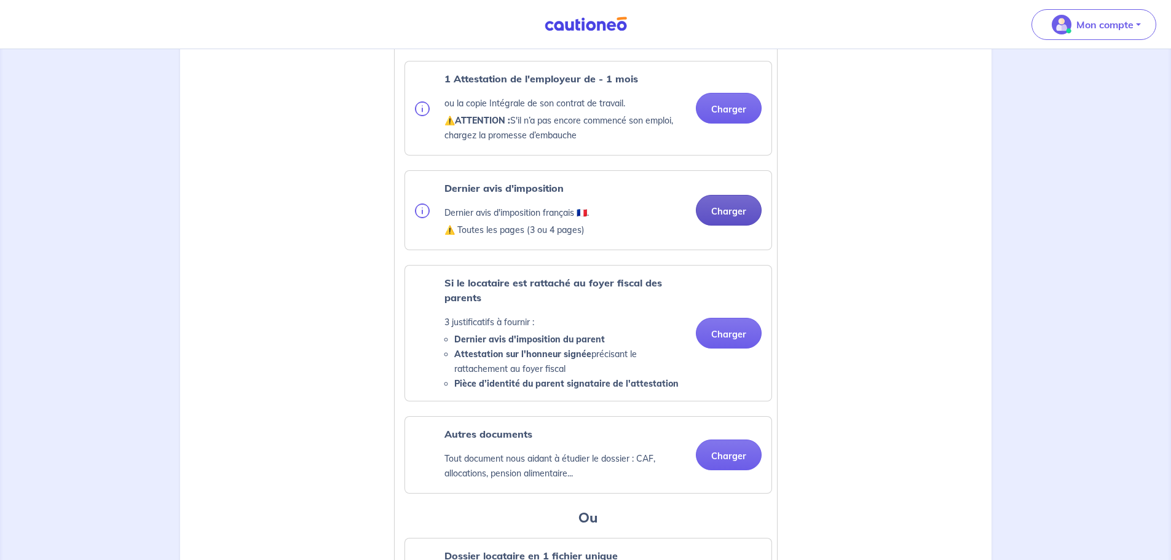
click at [718, 221] on button "Charger" at bounding box center [729, 210] width 66 height 31
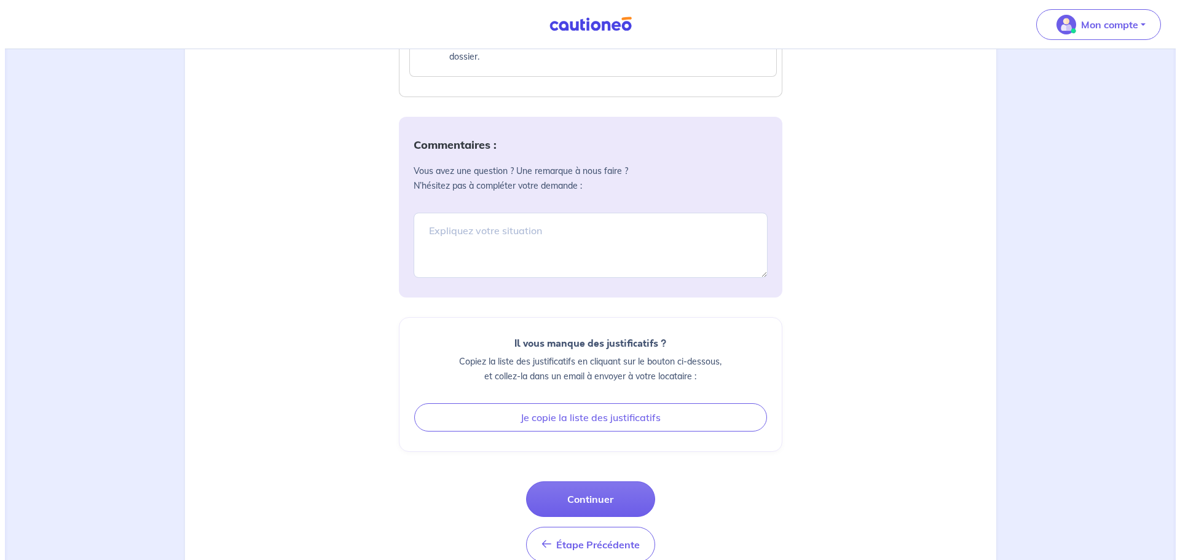
scroll to position [1399, 0]
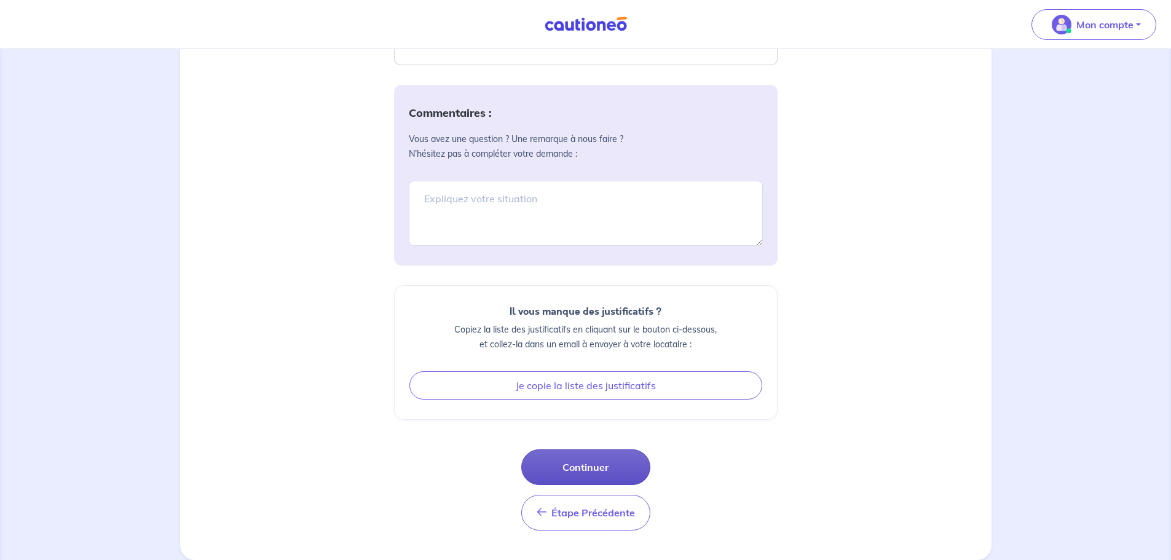
click at [600, 465] on button "Continuer" at bounding box center [585, 467] width 129 height 36
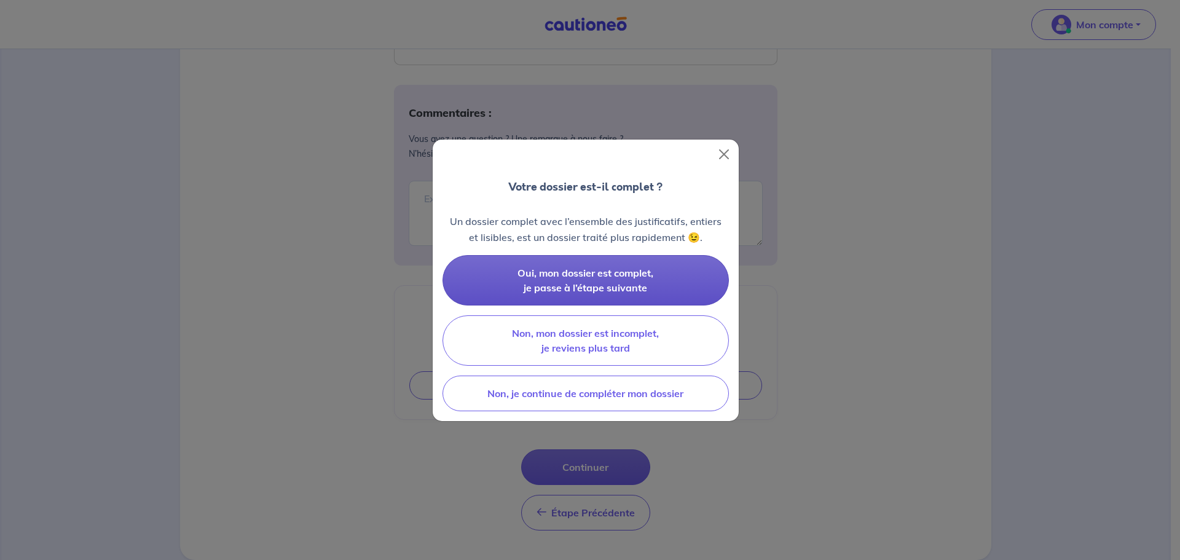
click at [496, 281] on button "Oui, mon dossier est complet, je passe à l’étape suivante" at bounding box center [585, 280] width 286 height 50
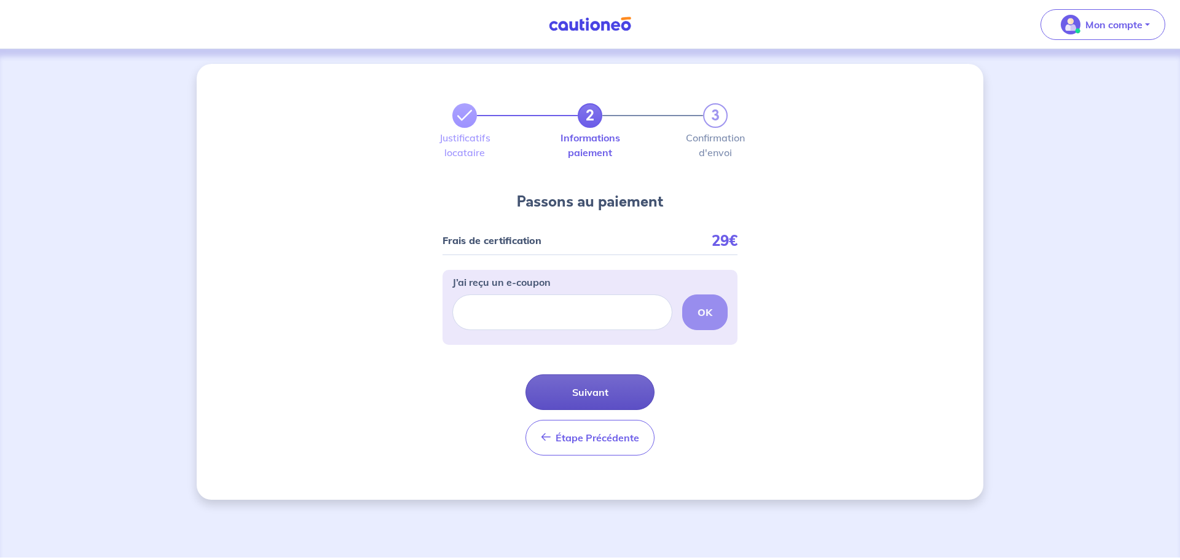
click at [575, 395] on button "Suivant" at bounding box center [589, 392] width 129 height 36
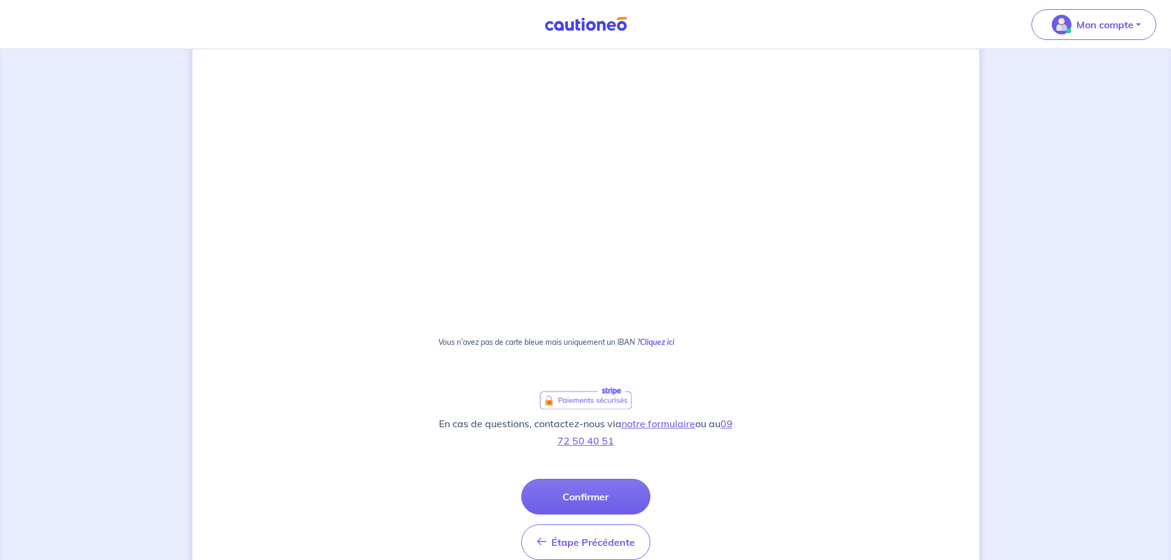
scroll to position [366, 0]
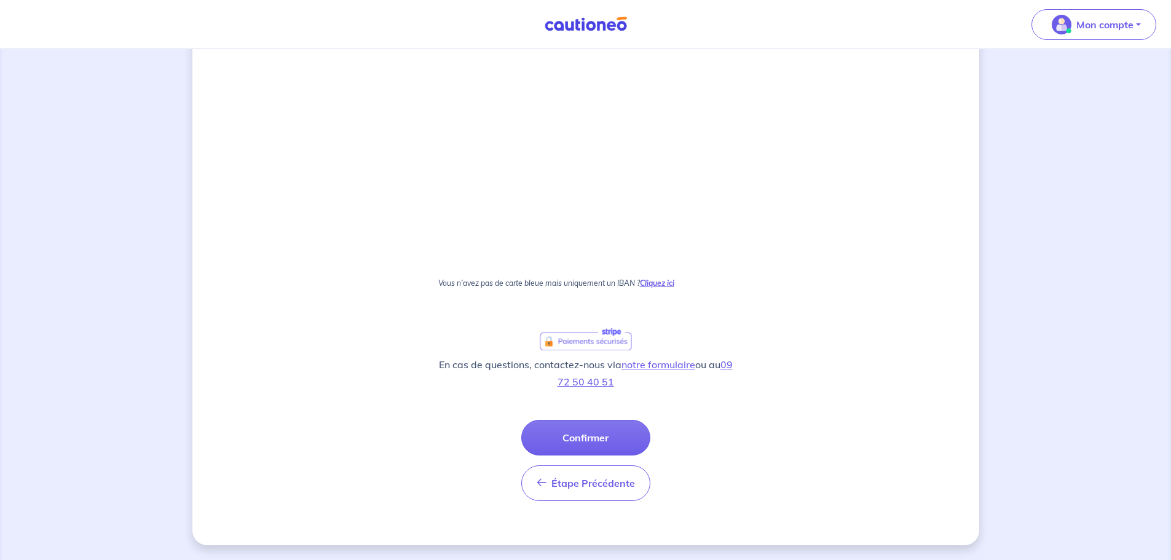
click at [670, 281] on strong "Cliquez ici" at bounding box center [657, 282] width 34 height 9
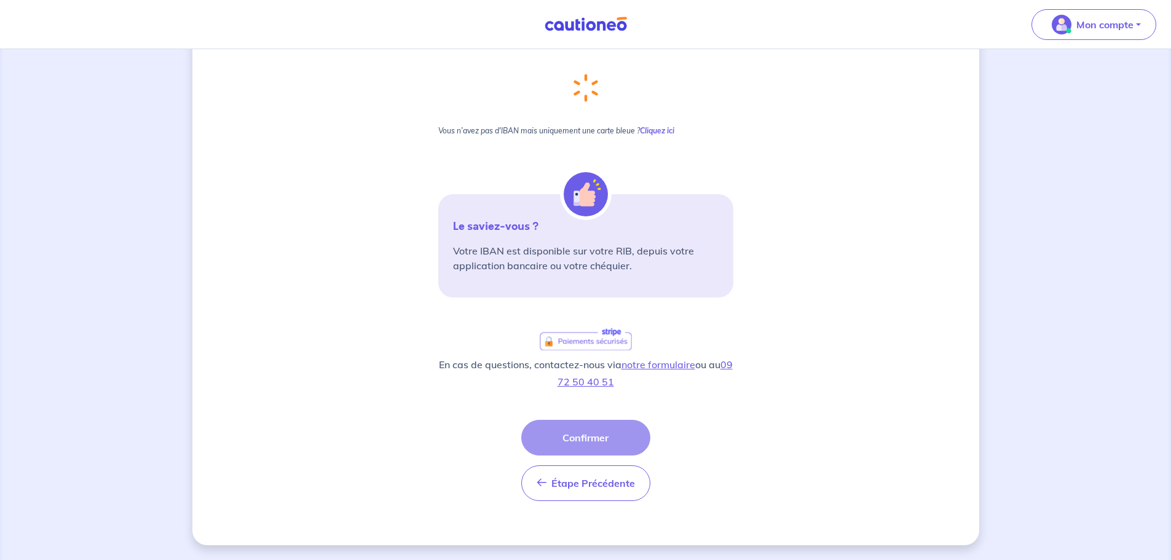
scroll to position [0, 0]
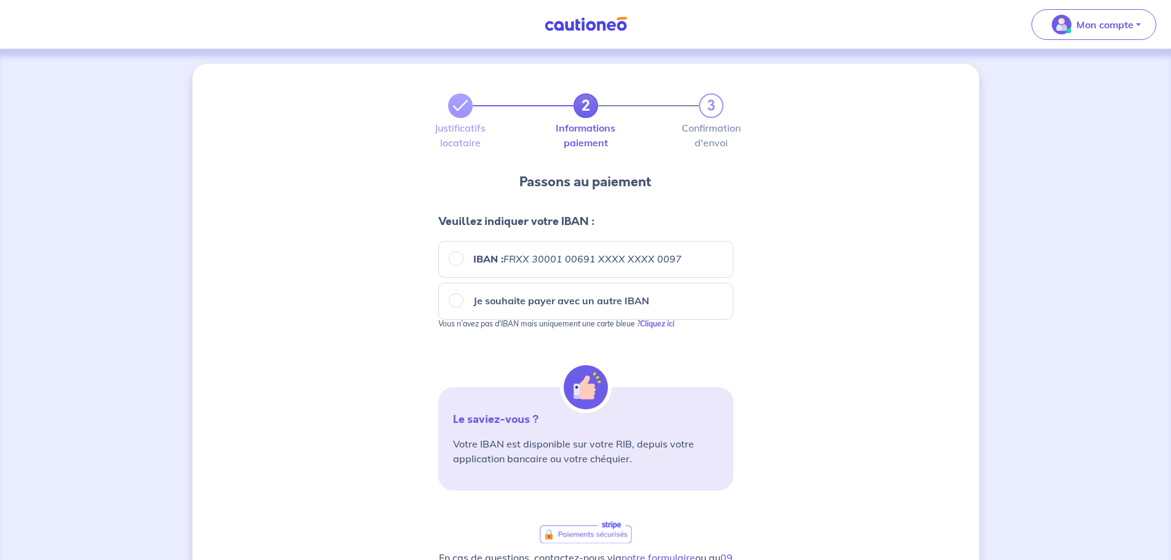
click at [545, 251] on div "IBAN : FRXX [FINANCIAL_ID] XXXX XXXX 0097" at bounding box center [585, 259] width 295 height 37
click at [460, 256] on input "IBAN : FRXX [FINANCIAL_ID] XXXX XXXX 0097" at bounding box center [456, 258] width 15 height 15
radio input "true"
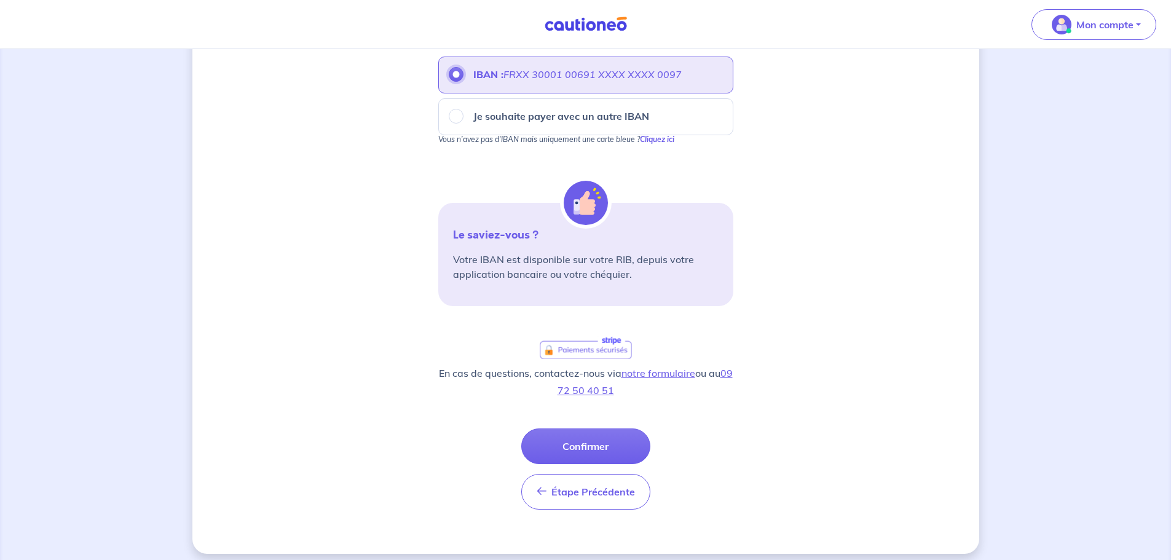
scroll to position [193, 0]
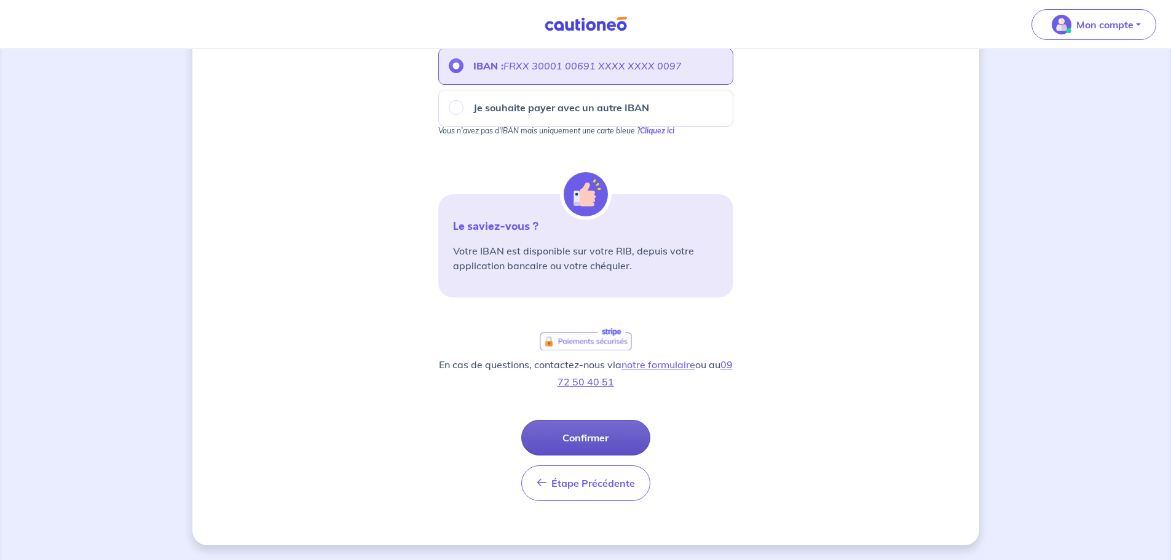
click at [588, 434] on button "Confirmer" at bounding box center [585, 438] width 129 height 36
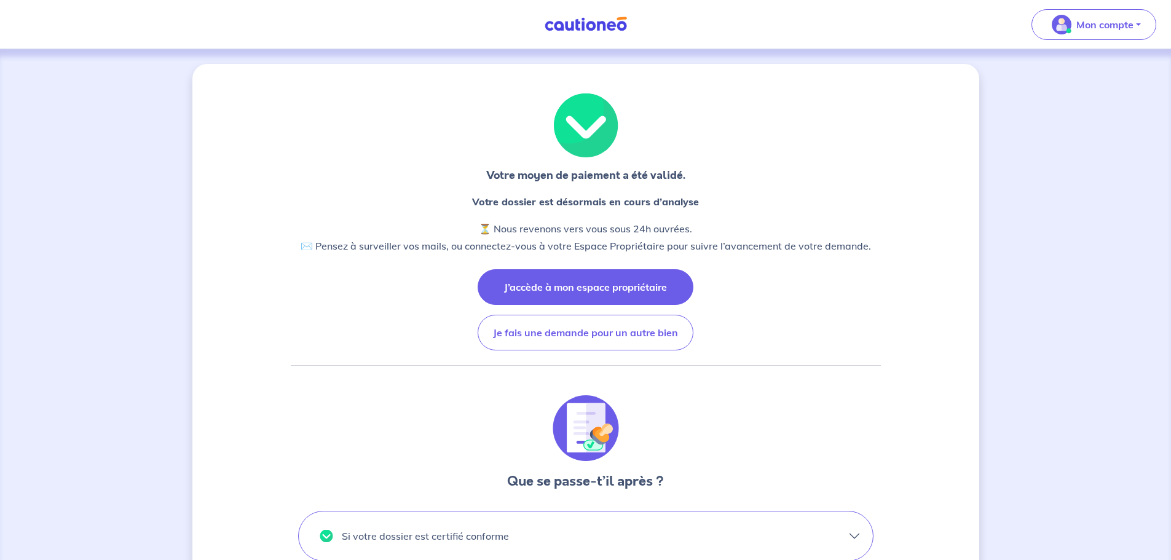
click at [628, 282] on button "J’accède à mon espace propriétaire" at bounding box center [586, 287] width 216 height 36
